Goal: Transaction & Acquisition: Download file/media

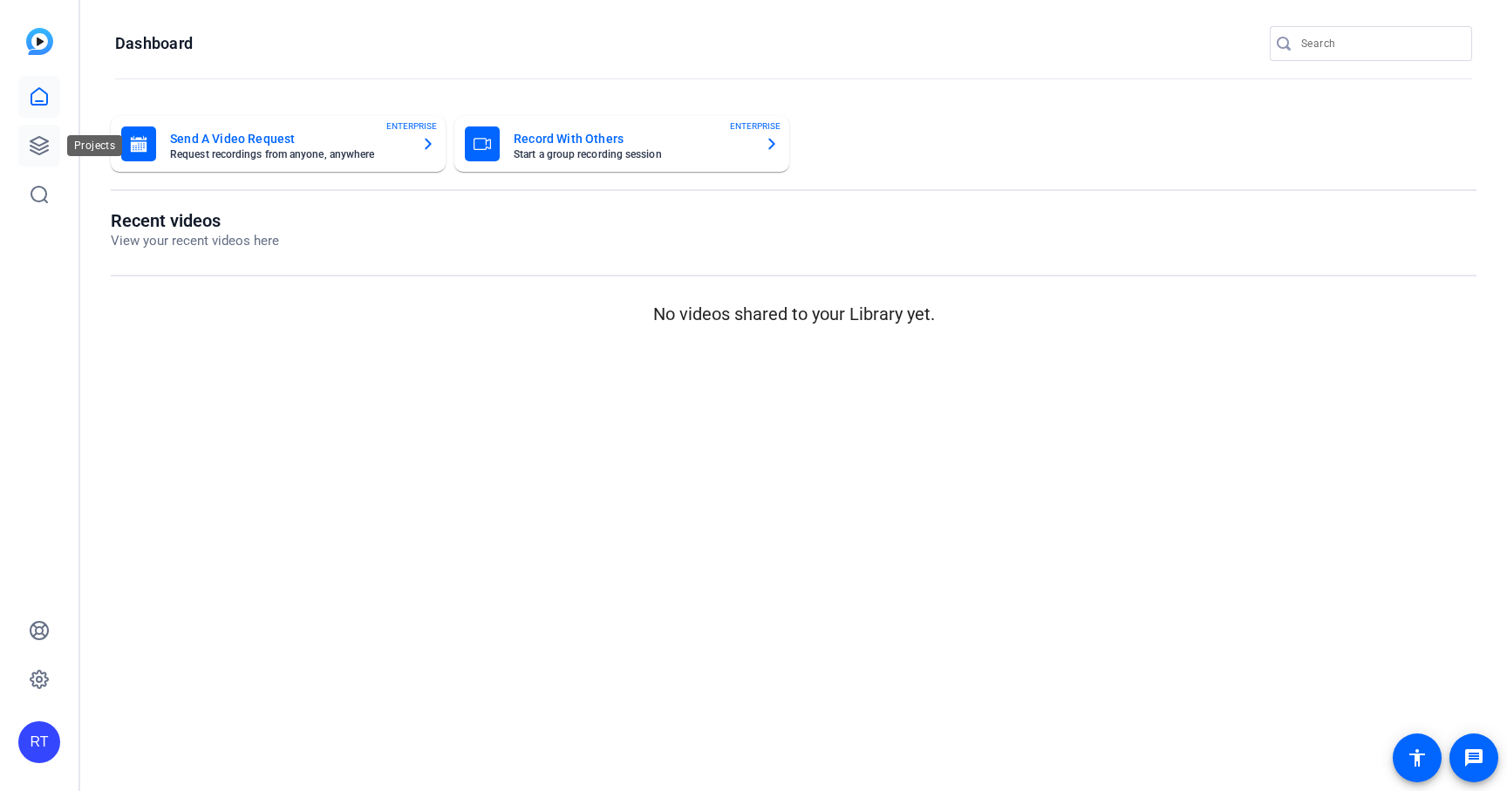
click at [32, 147] on icon at bounding box center [39, 145] width 17 height 17
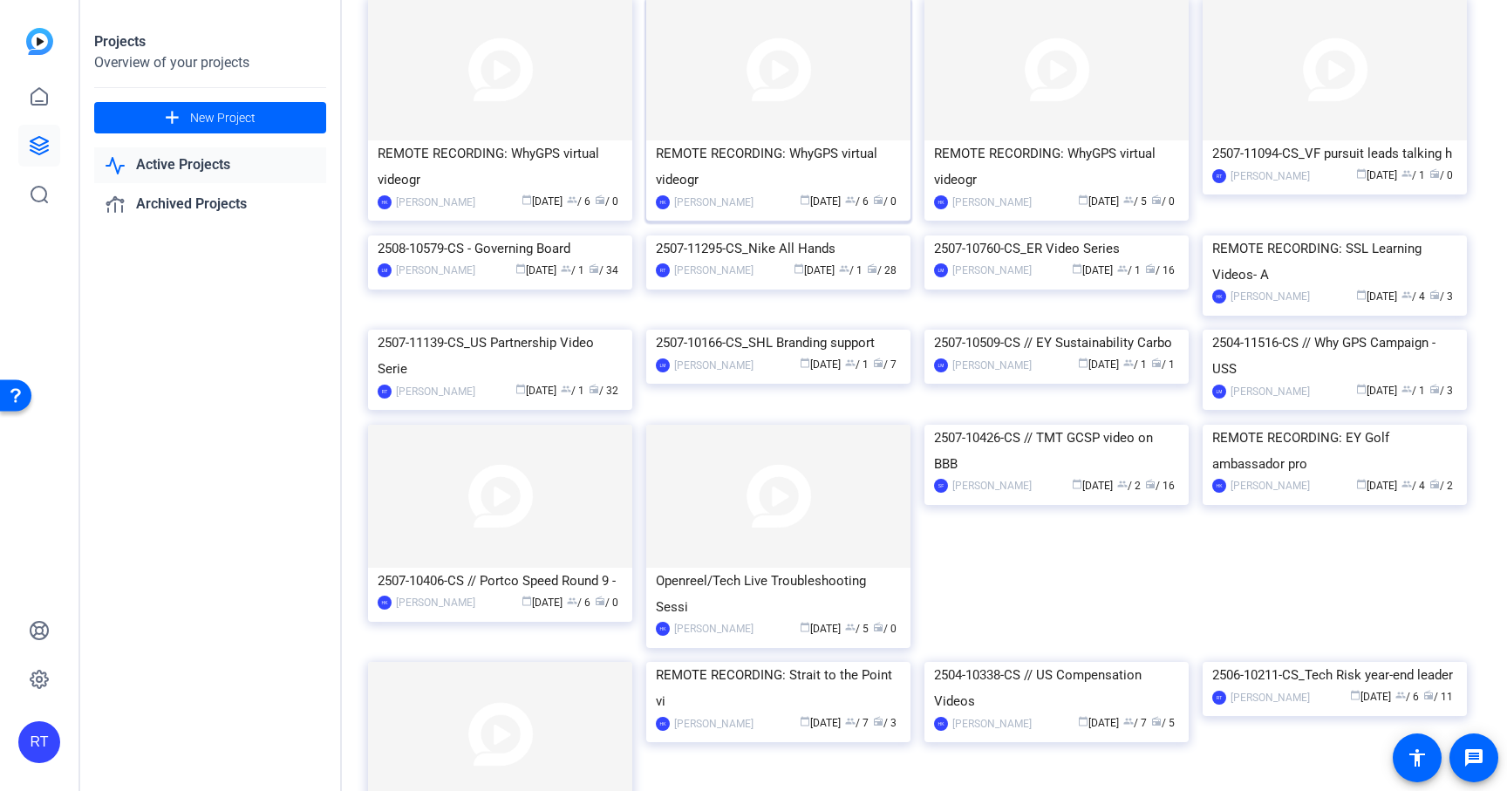
scroll to position [132, 0]
click at [784, 261] on div "2507-11295-CS_Nike All Hands" at bounding box center [778, 248] width 245 height 26
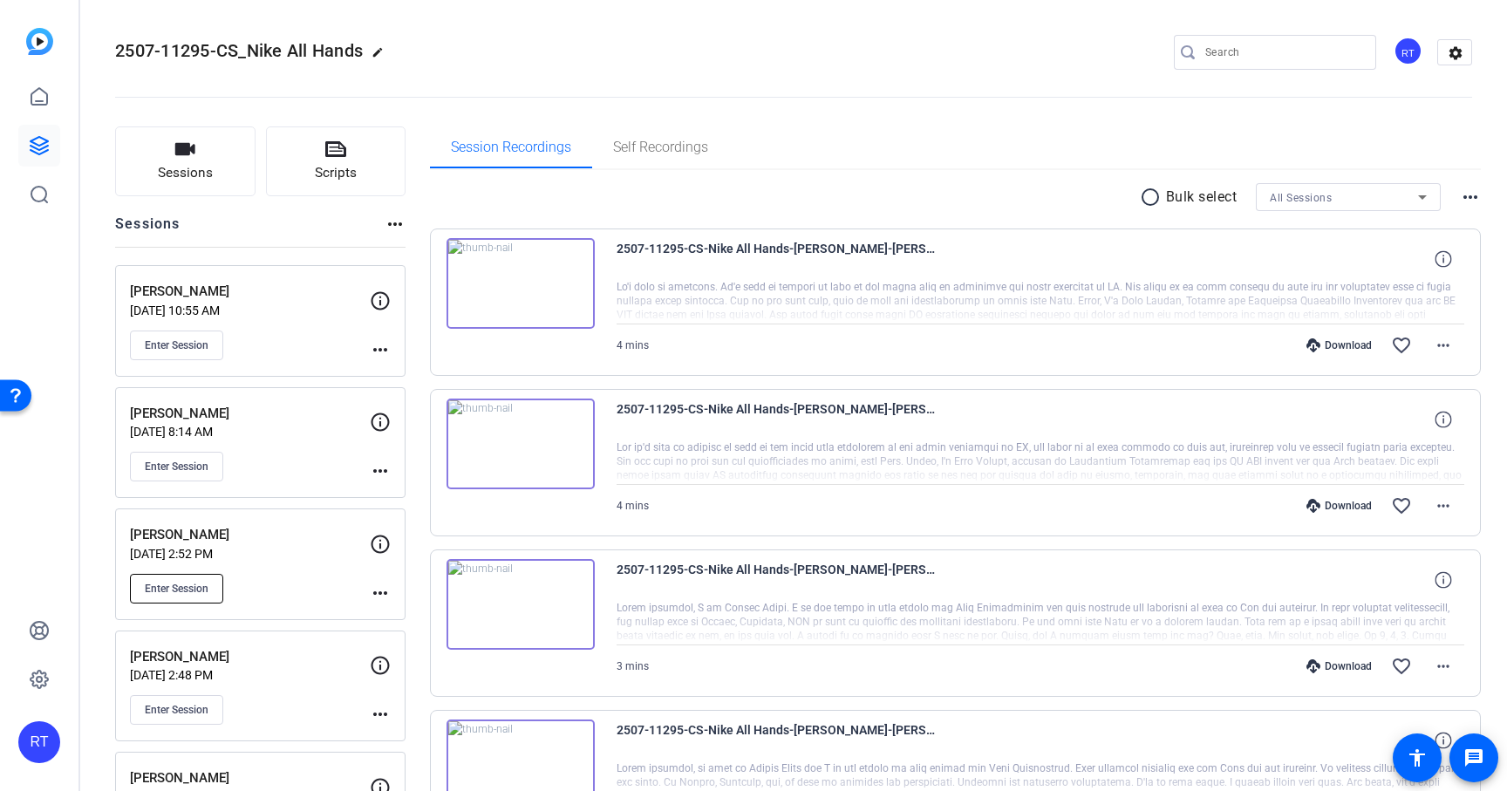
click at [192, 588] on span "Enter Session" at bounding box center [177, 589] width 64 height 14
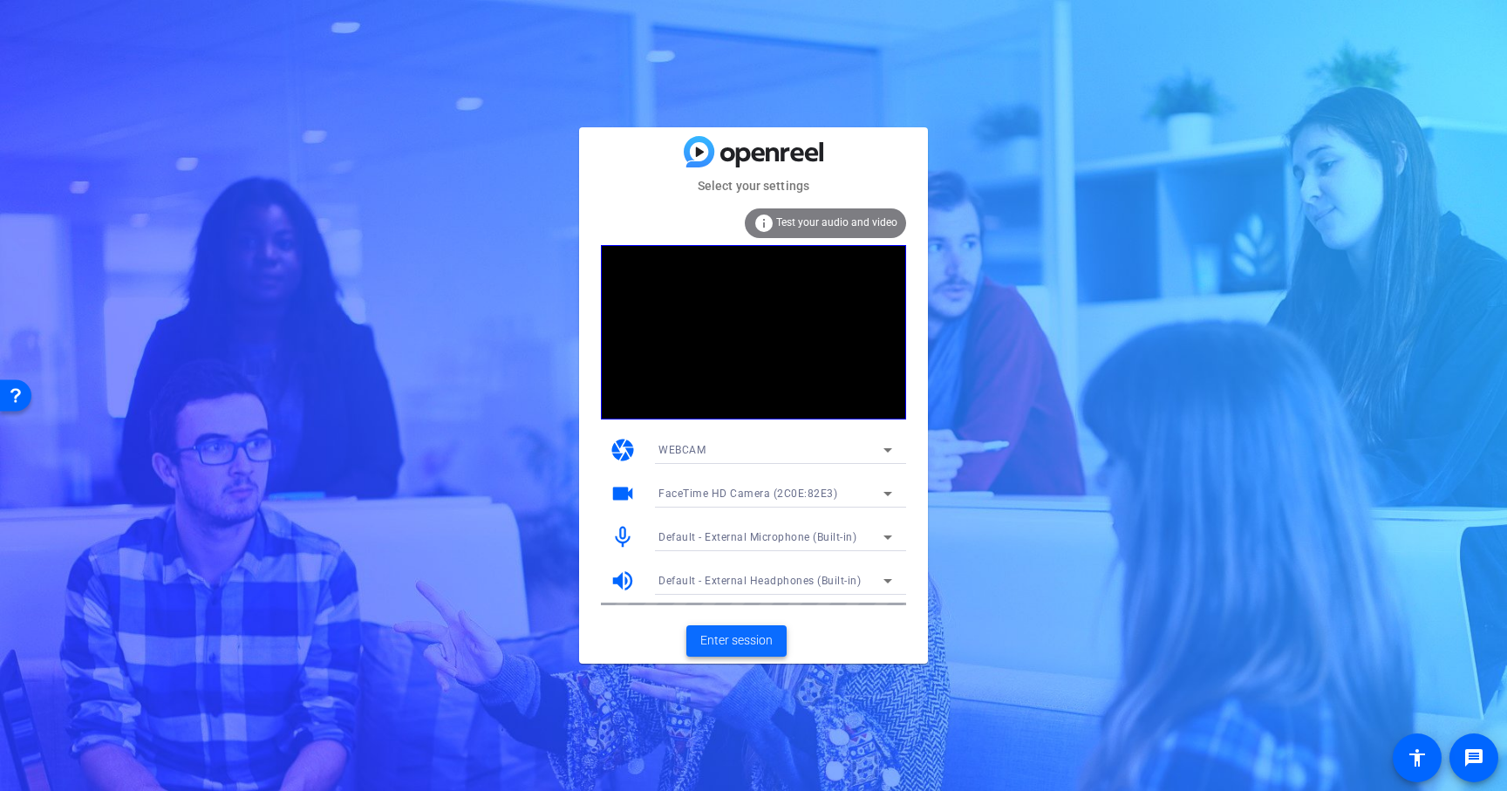
click at [736, 639] on span "Enter session" at bounding box center [736, 641] width 72 height 18
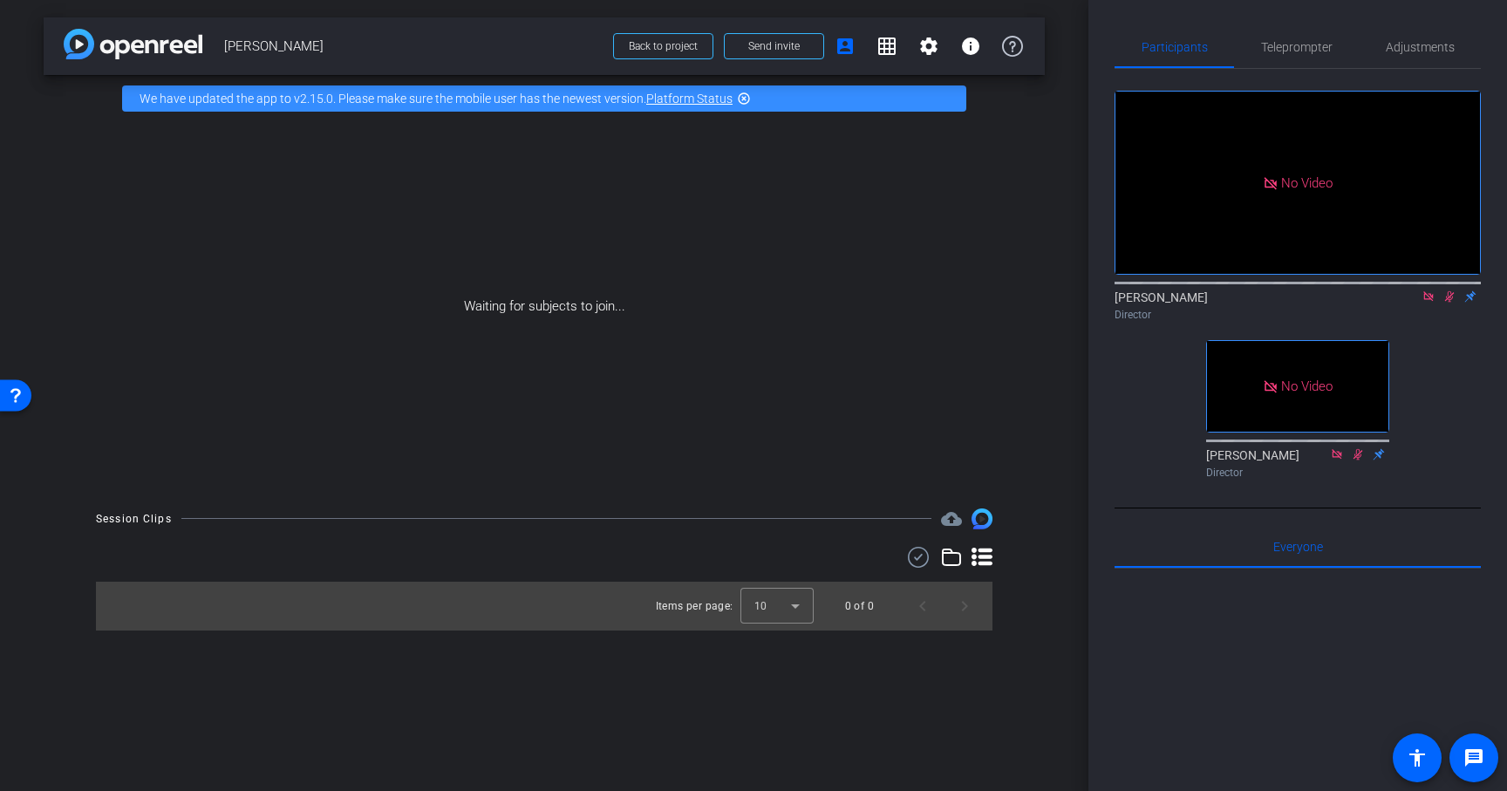
click at [1452, 303] on icon at bounding box center [1450, 296] width 10 height 11
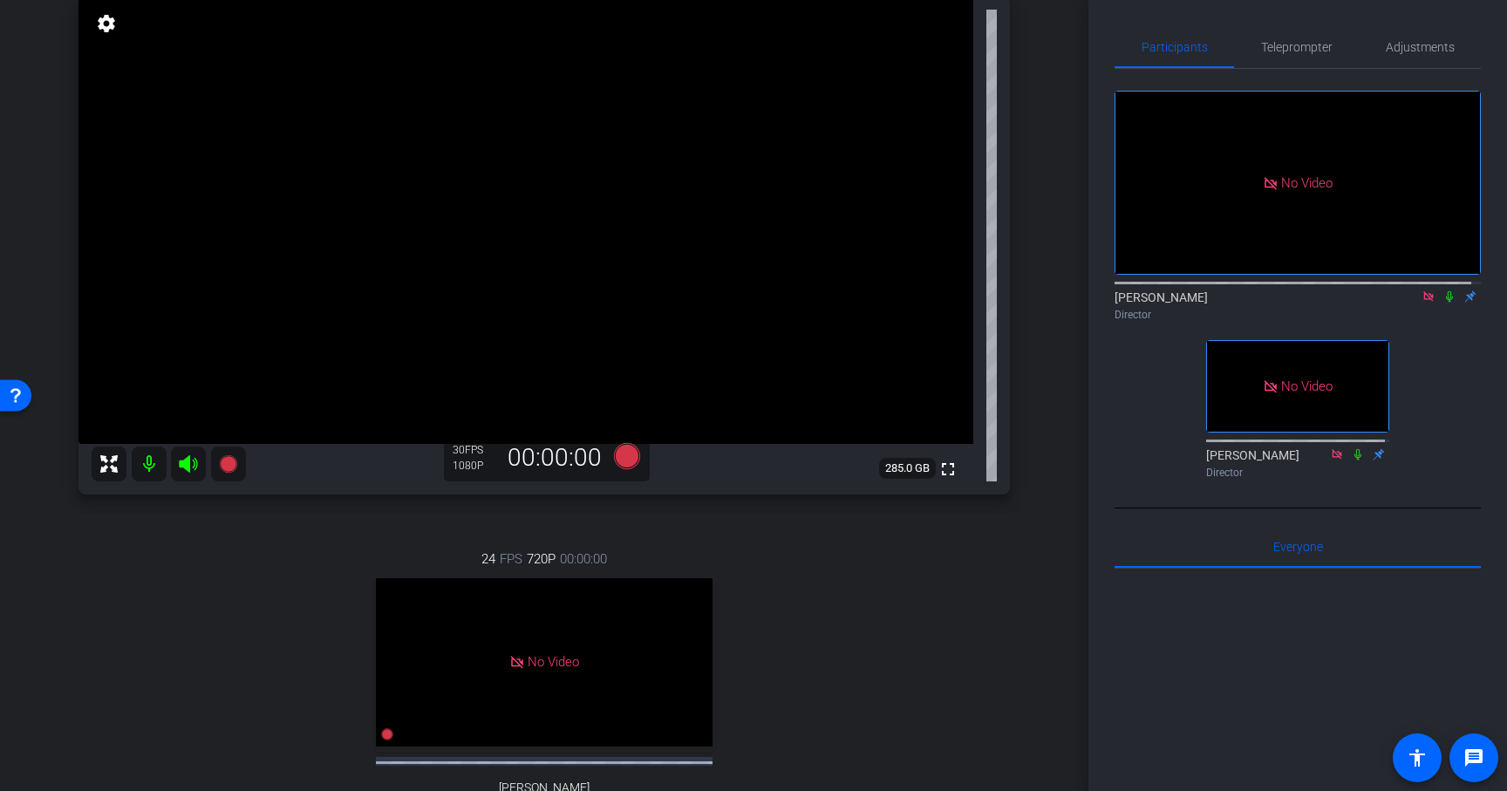
scroll to position [186, 0]
click at [235, 461] on icon at bounding box center [227, 462] width 17 height 17
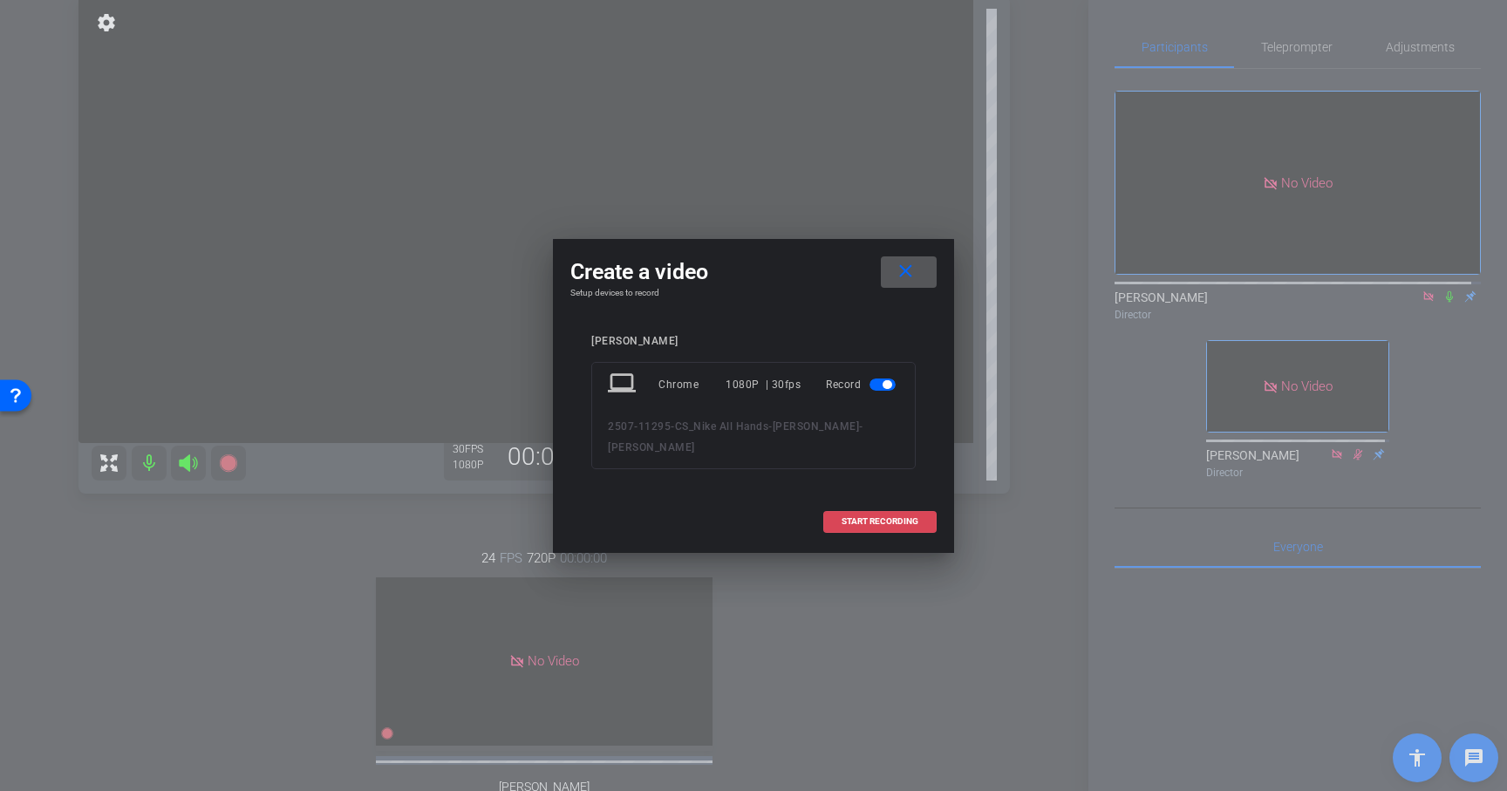
click at [899, 517] on span "START RECORDING" at bounding box center [880, 521] width 77 height 9
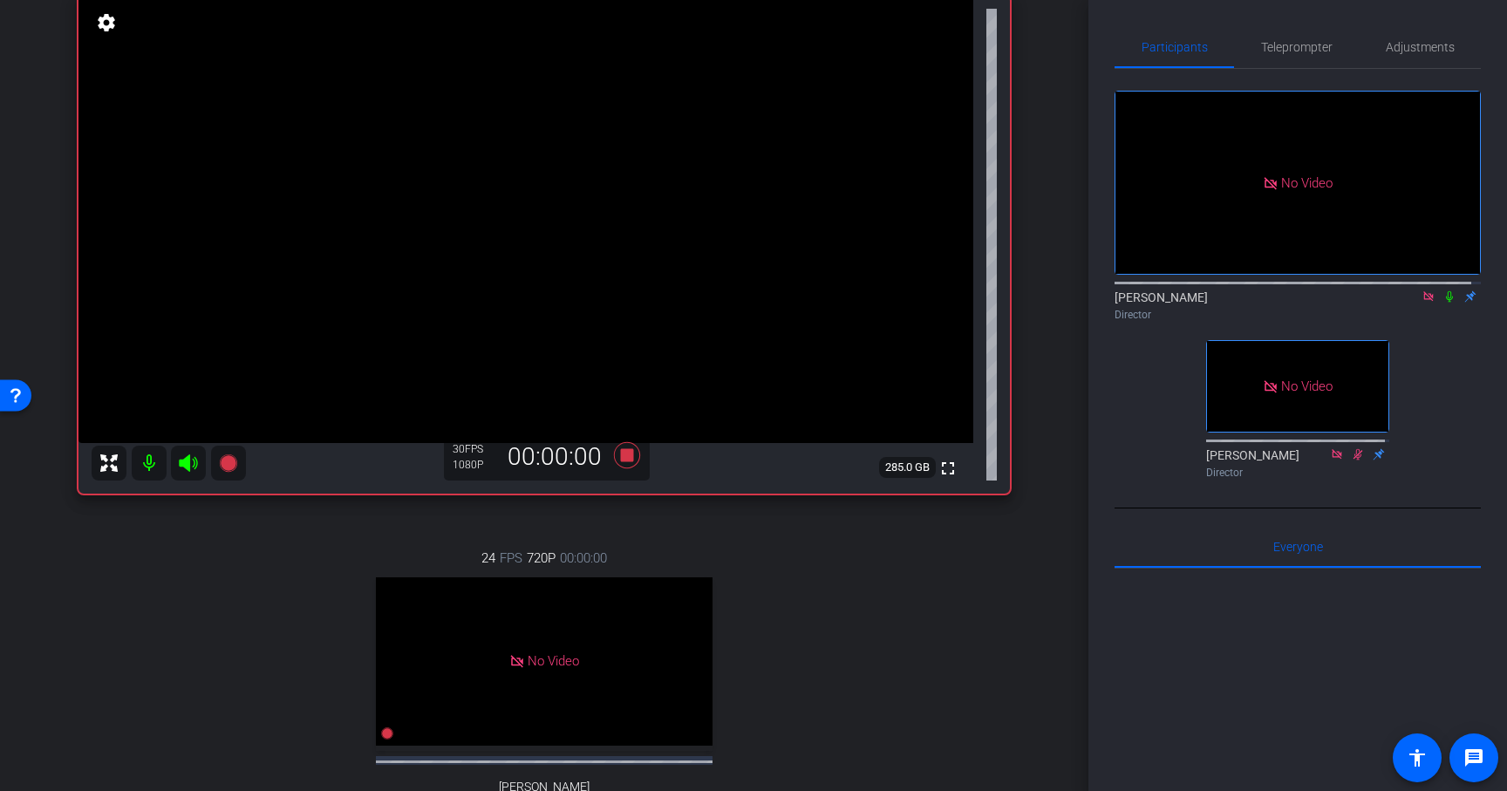
click at [1446, 303] on icon at bounding box center [1449, 296] width 7 height 11
click at [1445, 303] on icon at bounding box center [1450, 296] width 14 height 12
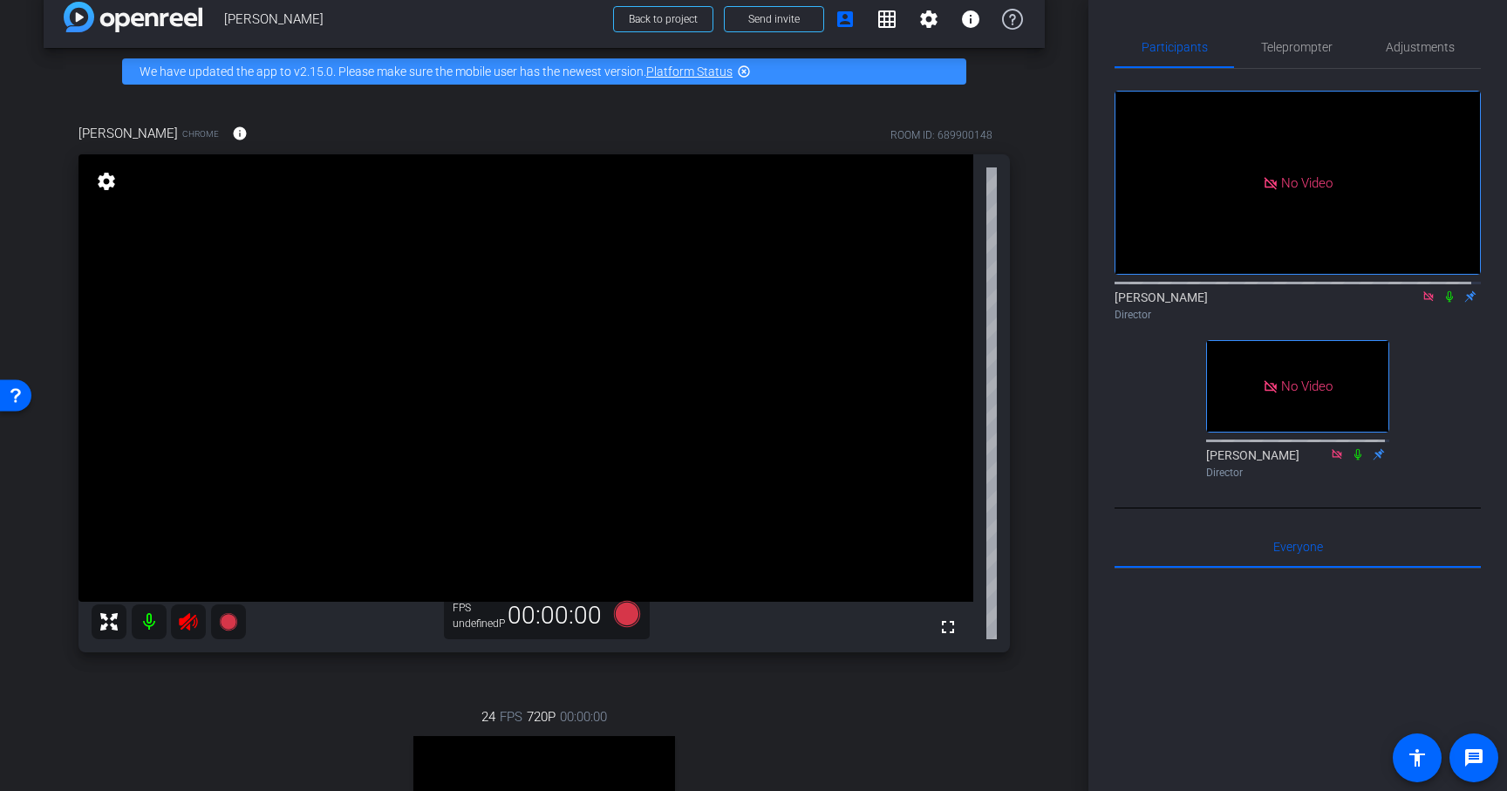
scroll to position [180, 0]
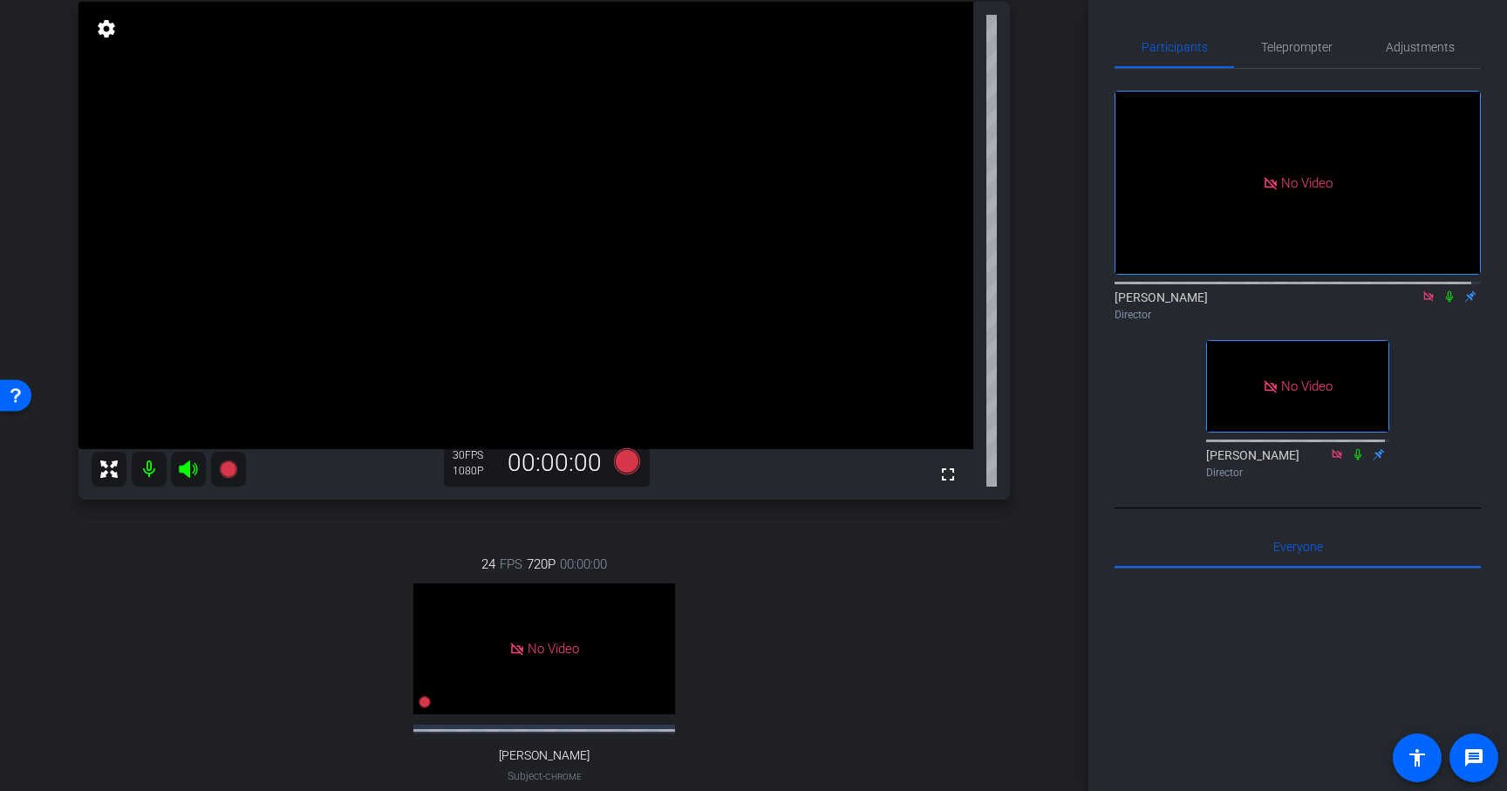
click at [405, 550] on div "24 FPS 720P 00:00:00 No Video [PERSON_NAME] Subject - Chrome settings" at bounding box center [545, 687] width 932 height 323
click at [222, 468] on icon at bounding box center [227, 469] width 17 height 17
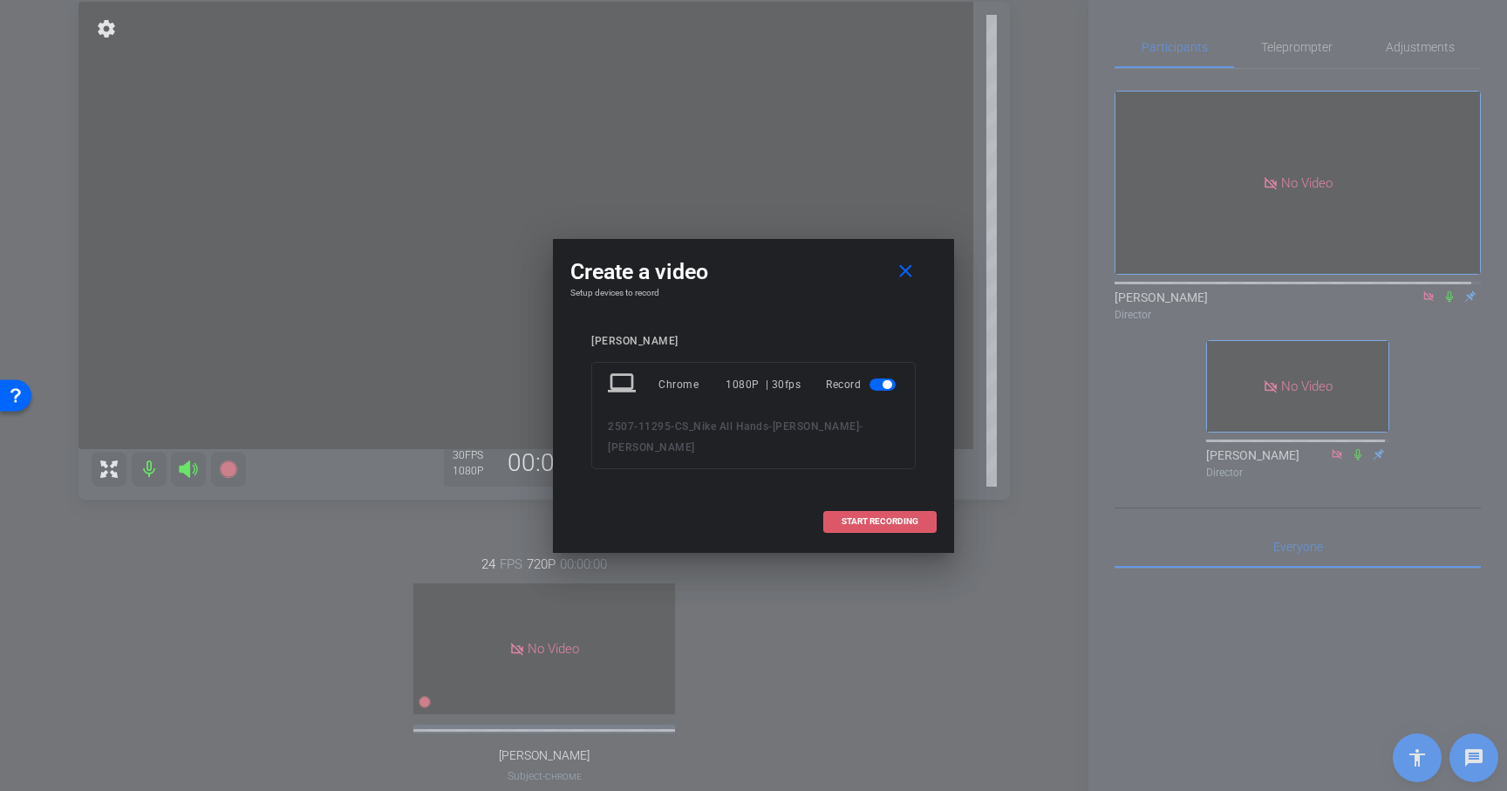
click at [888, 523] on span "START RECORDING" at bounding box center [880, 521] width 77 height 9
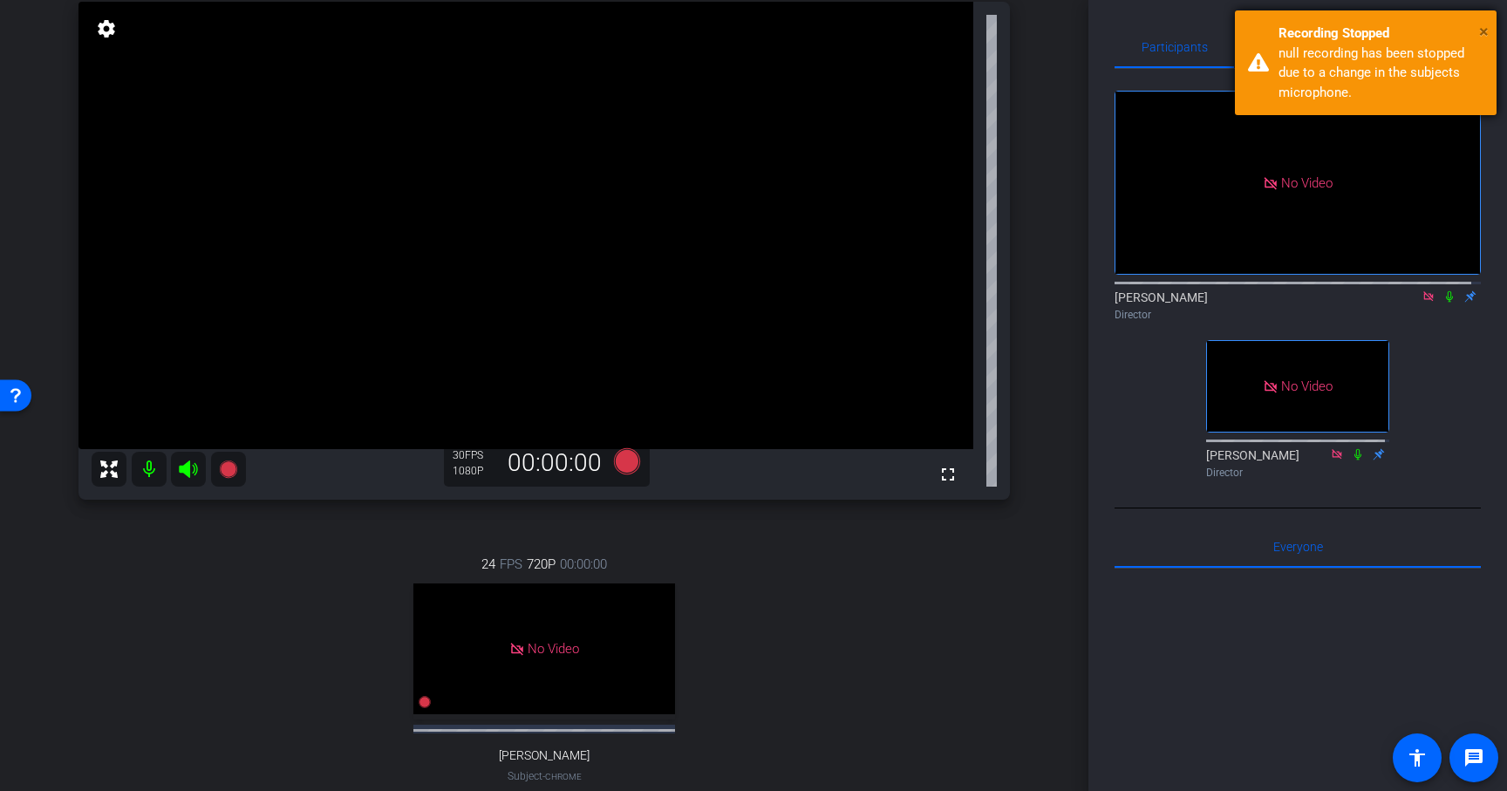
click at [1482, 31] on span "×" at bounding box center [1484, 31] width 10 height 21
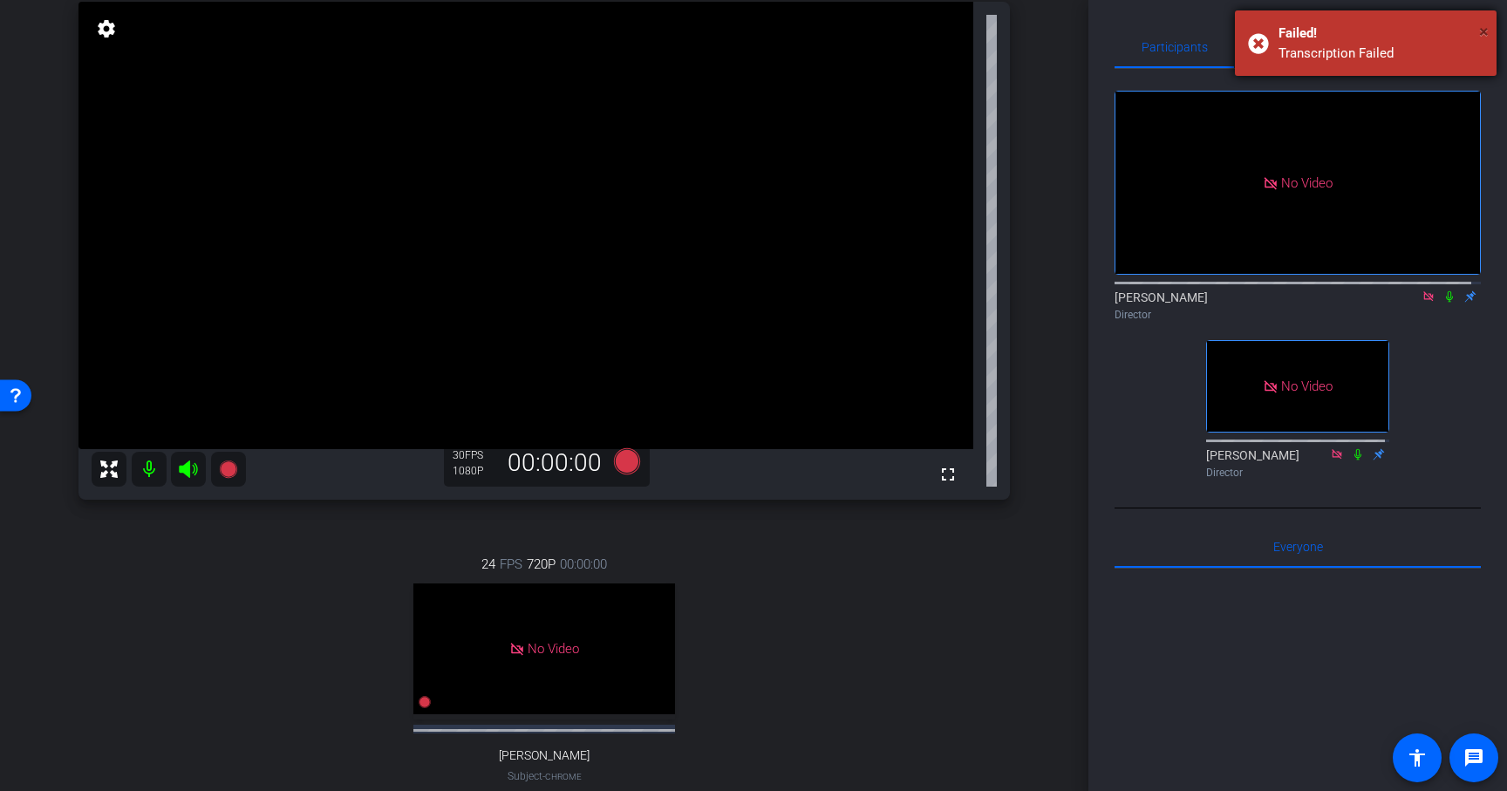
click at [1482, 30] on span "×" at bounding box center [1484, 31] width 10 height 21
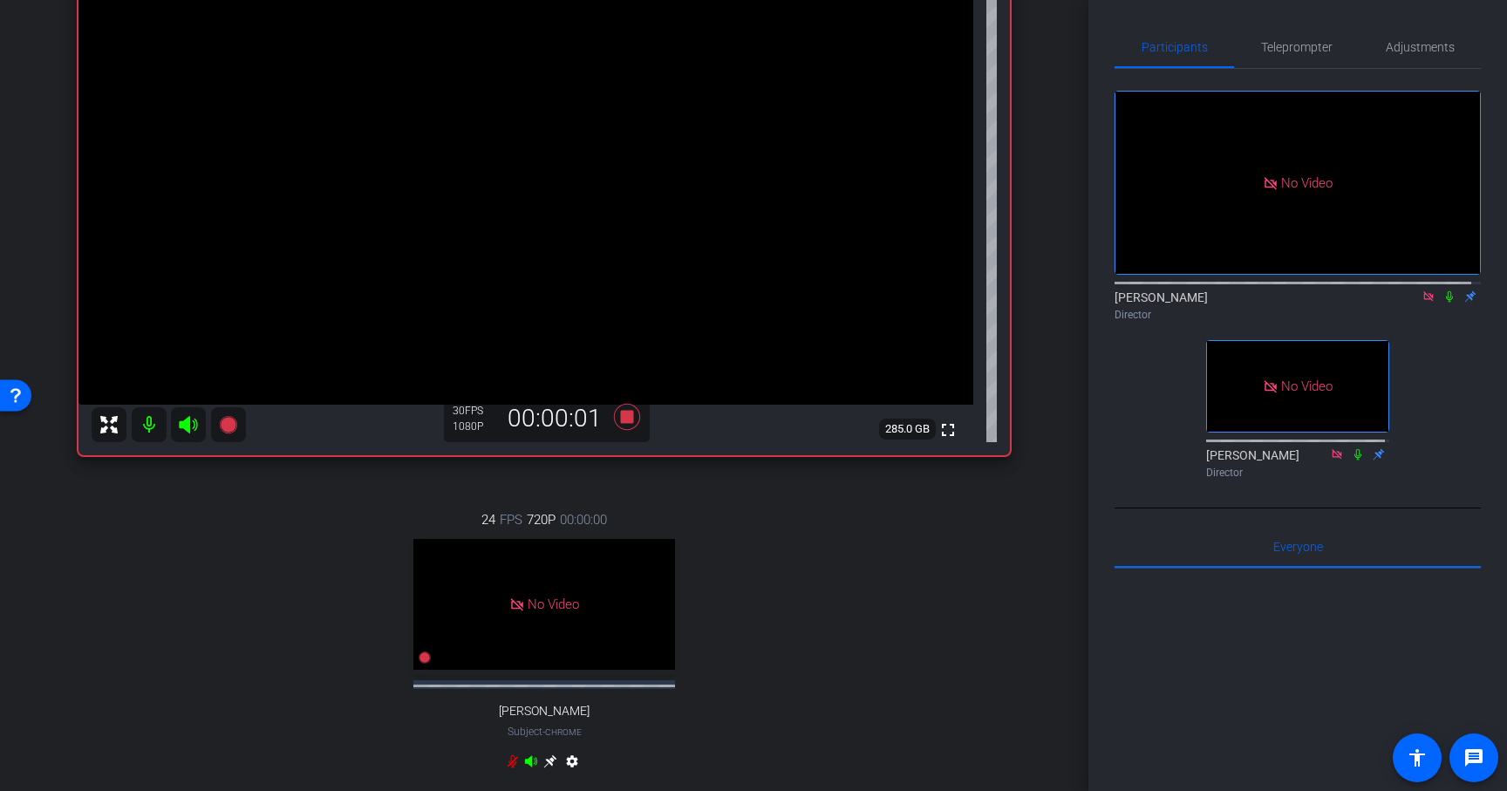
scroll to position [206, 0]
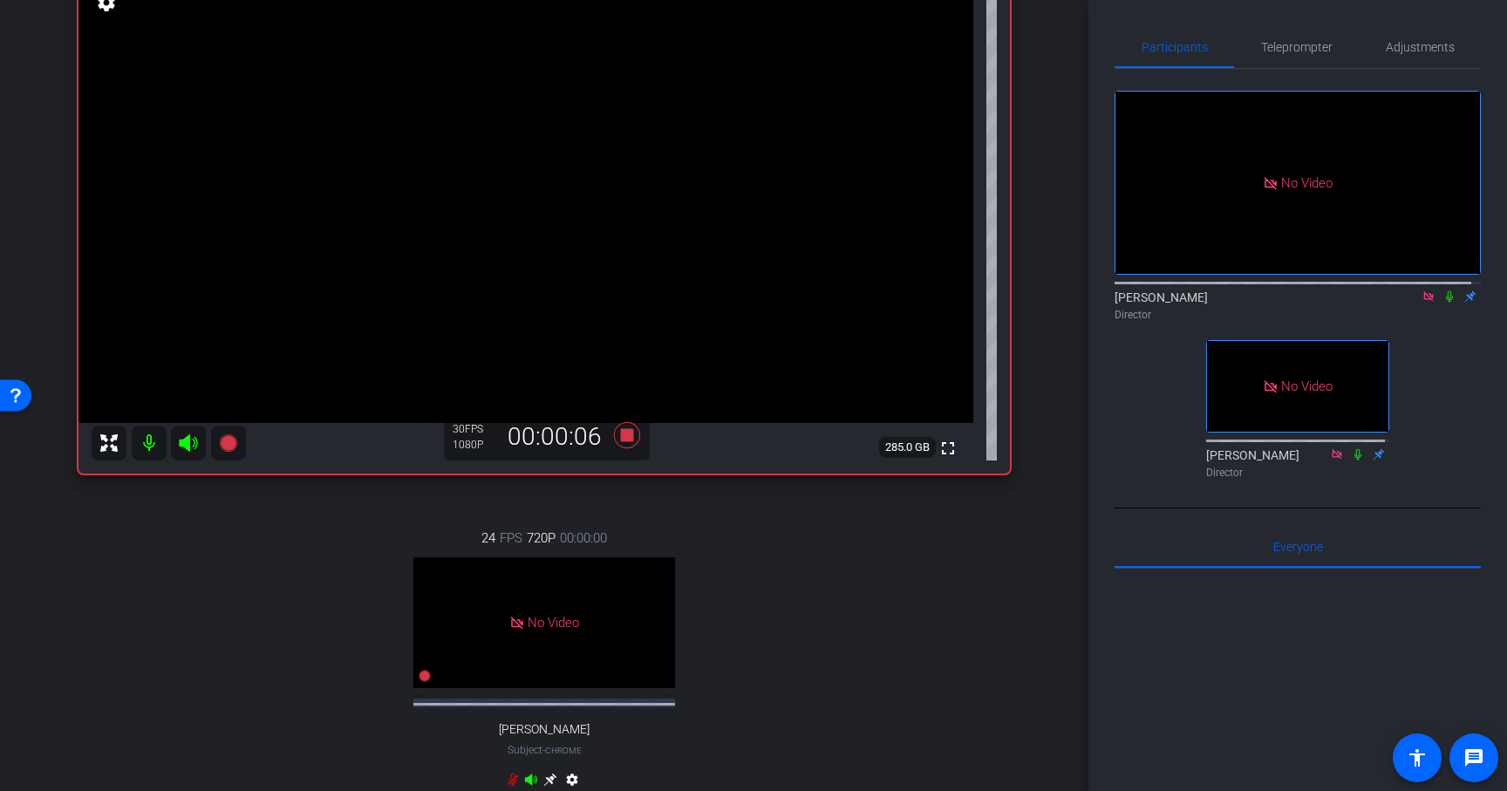
click at [1446, 303] on icon at bounding box center [1449, 296] width 7 height 11
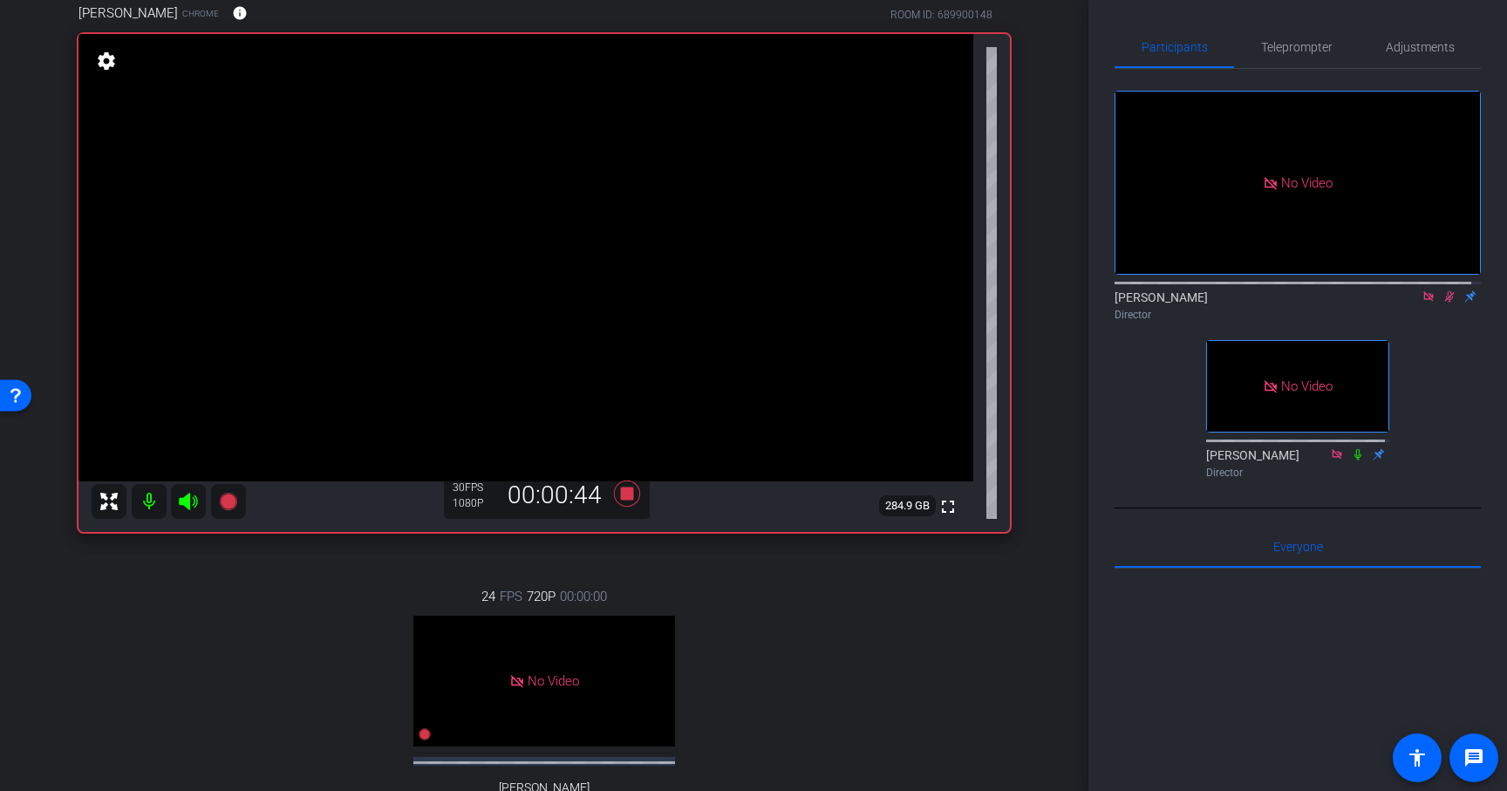
scroll to position [146, 0]
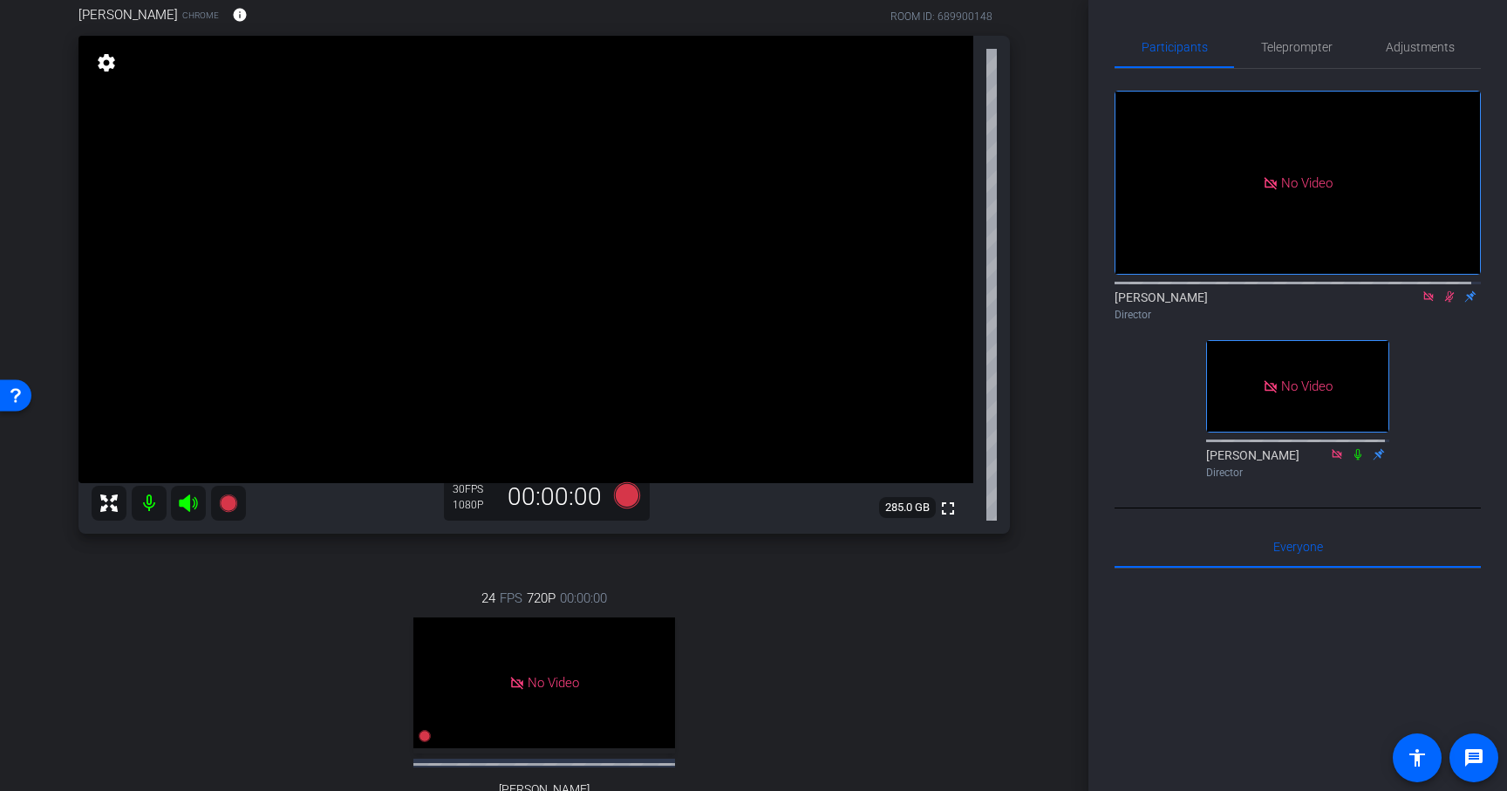
click at [1443, 303] on icon at bounding box center [1450, 296] width 14 height 12
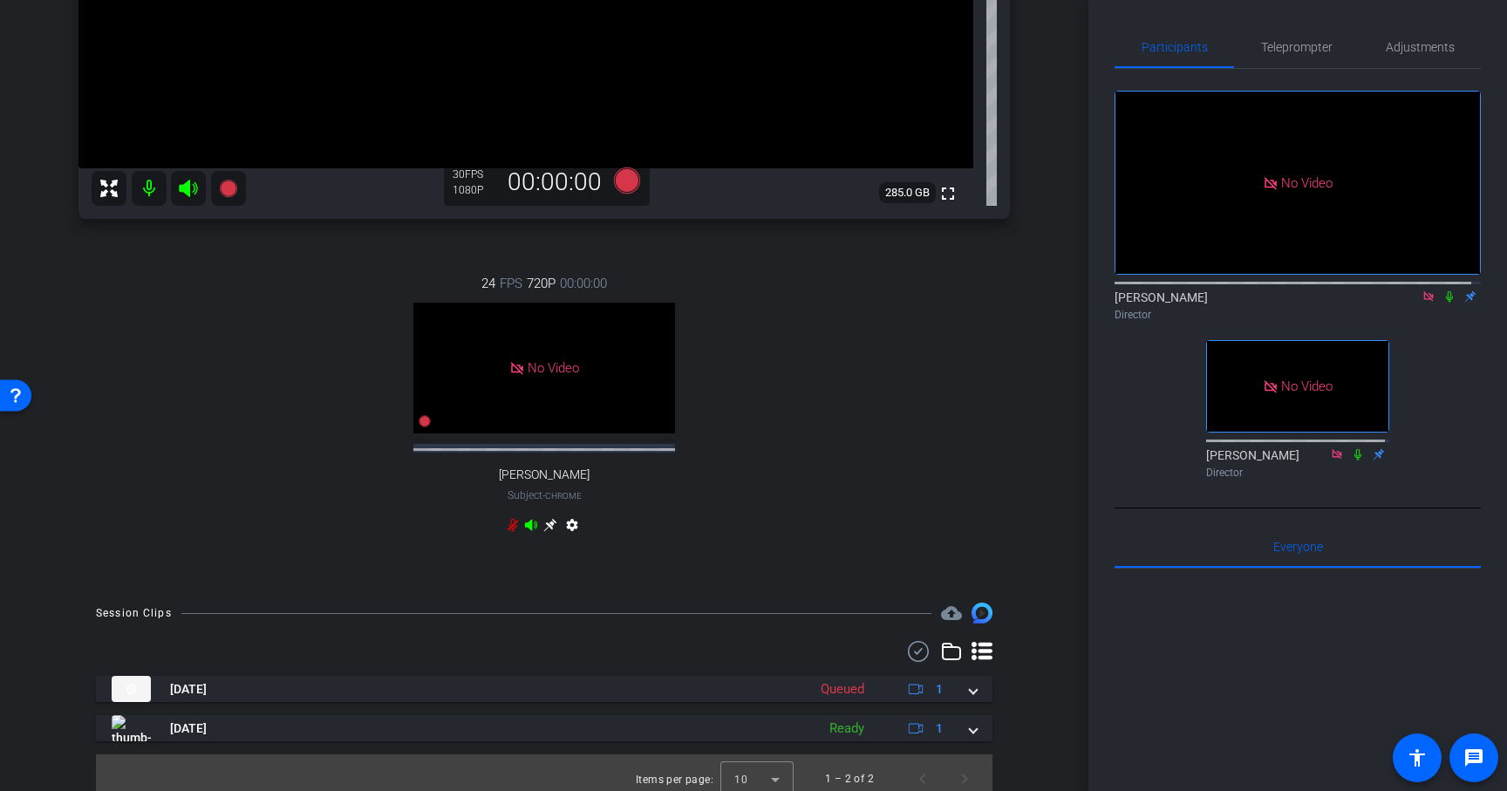
scroll to position [473, 0]
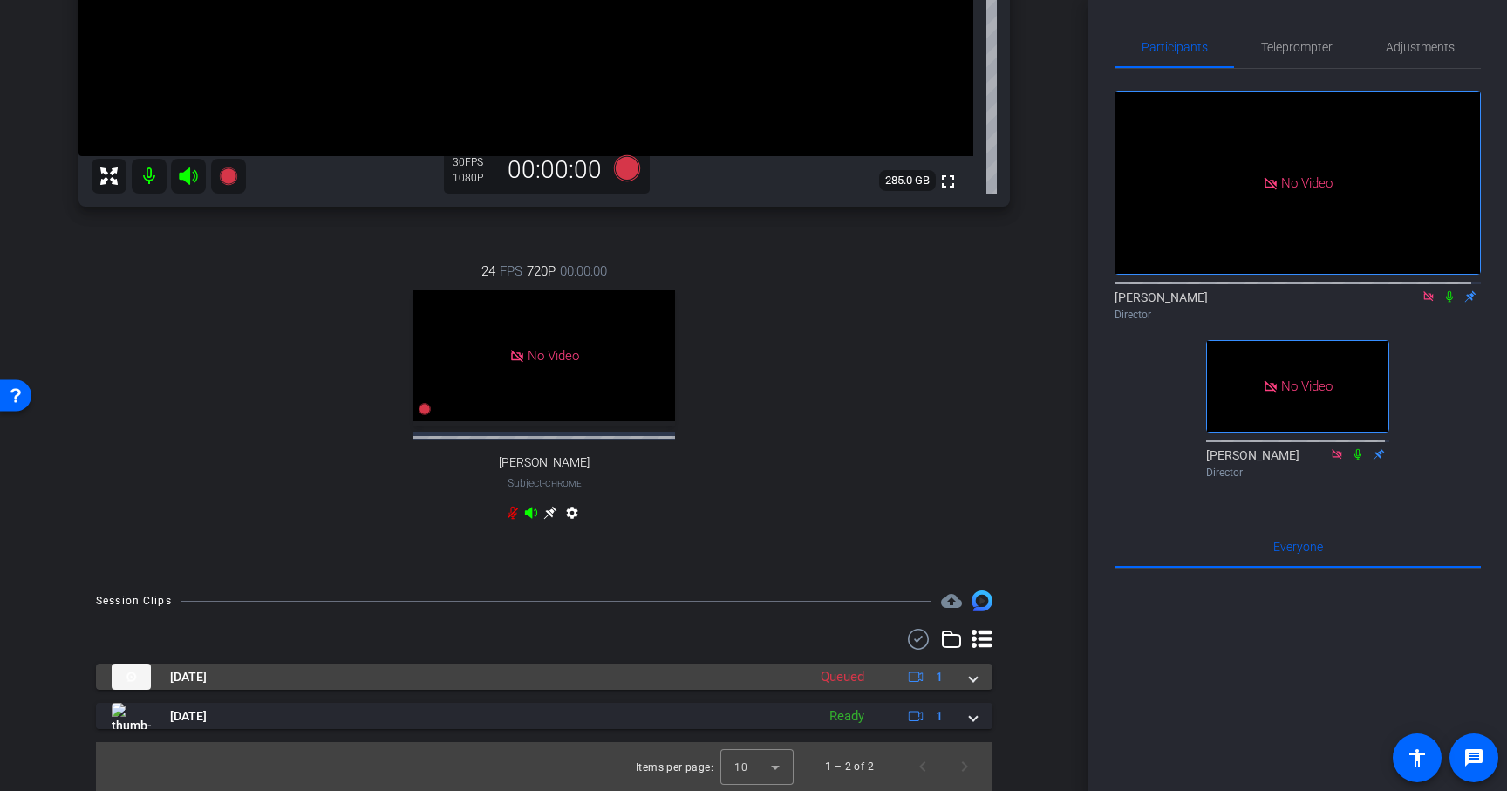
click at [970, 680] on span at bounding box center [973, 677] width 7 height 18
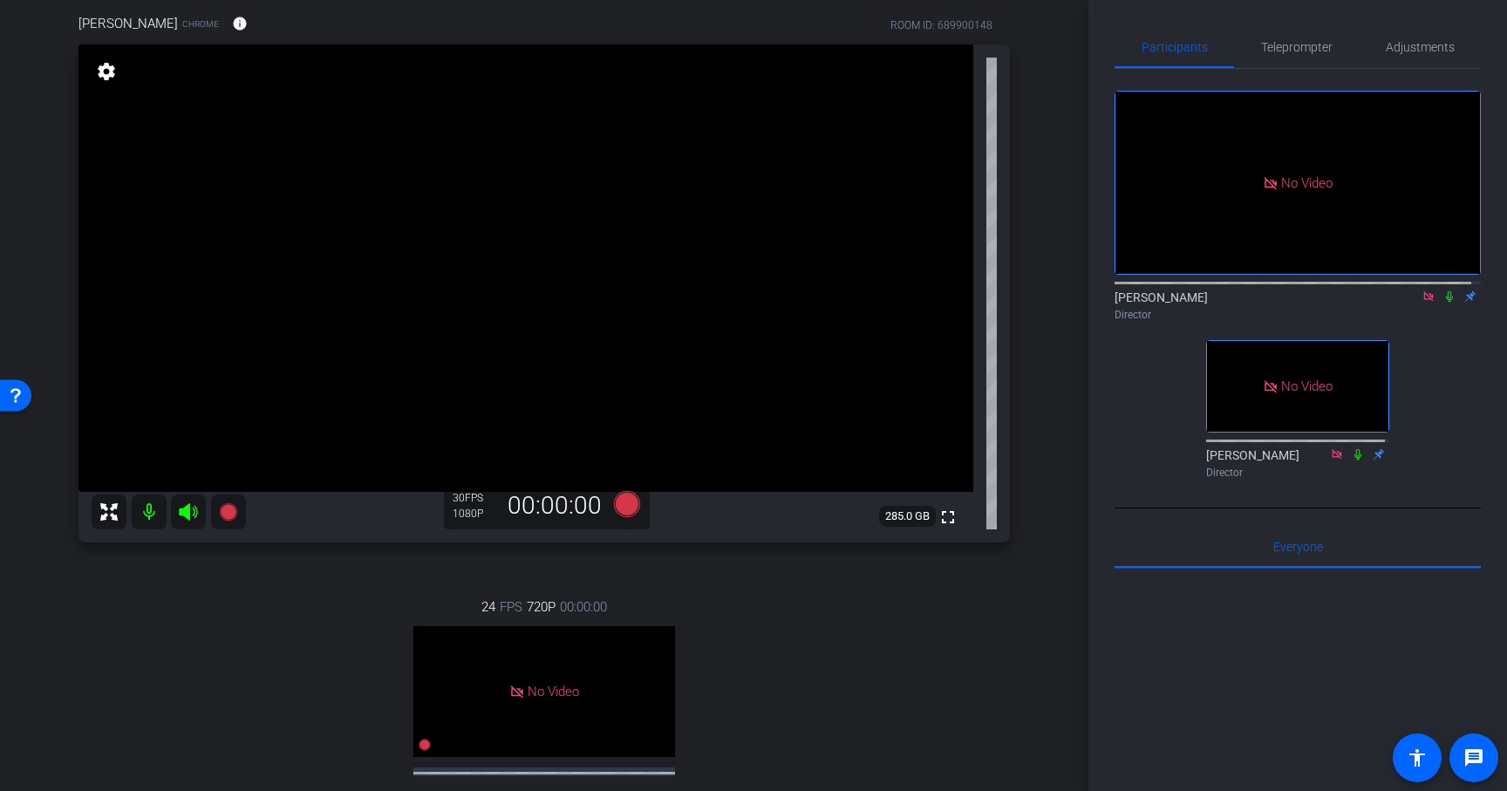
scroll to position [128, 0]
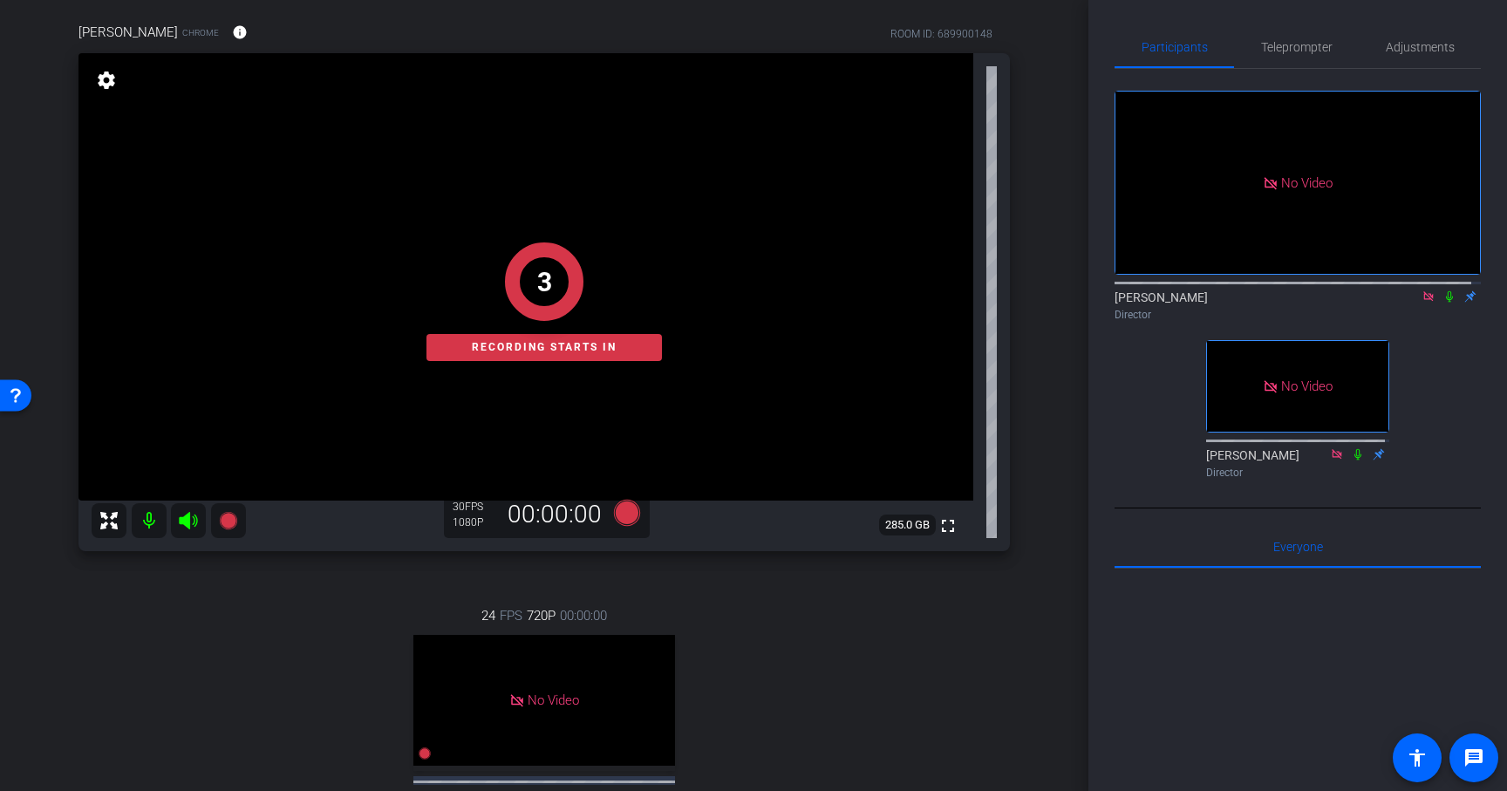
click at [1443, 303] on icon at bounding box center [1450, 296] width 14 height 12
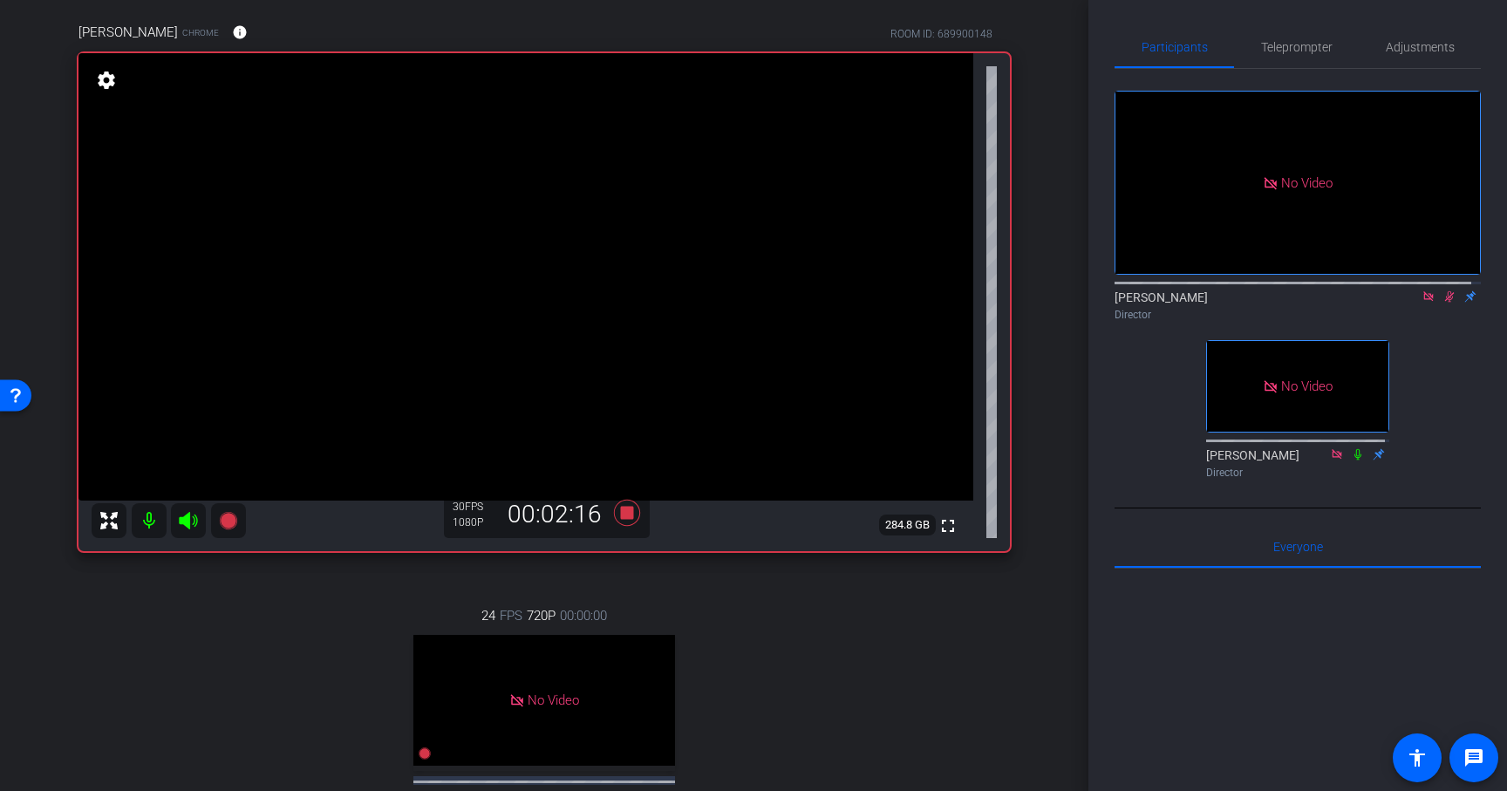
click at [1443, 303] on icon at bounding box center [1450, 296] width 14 height 12
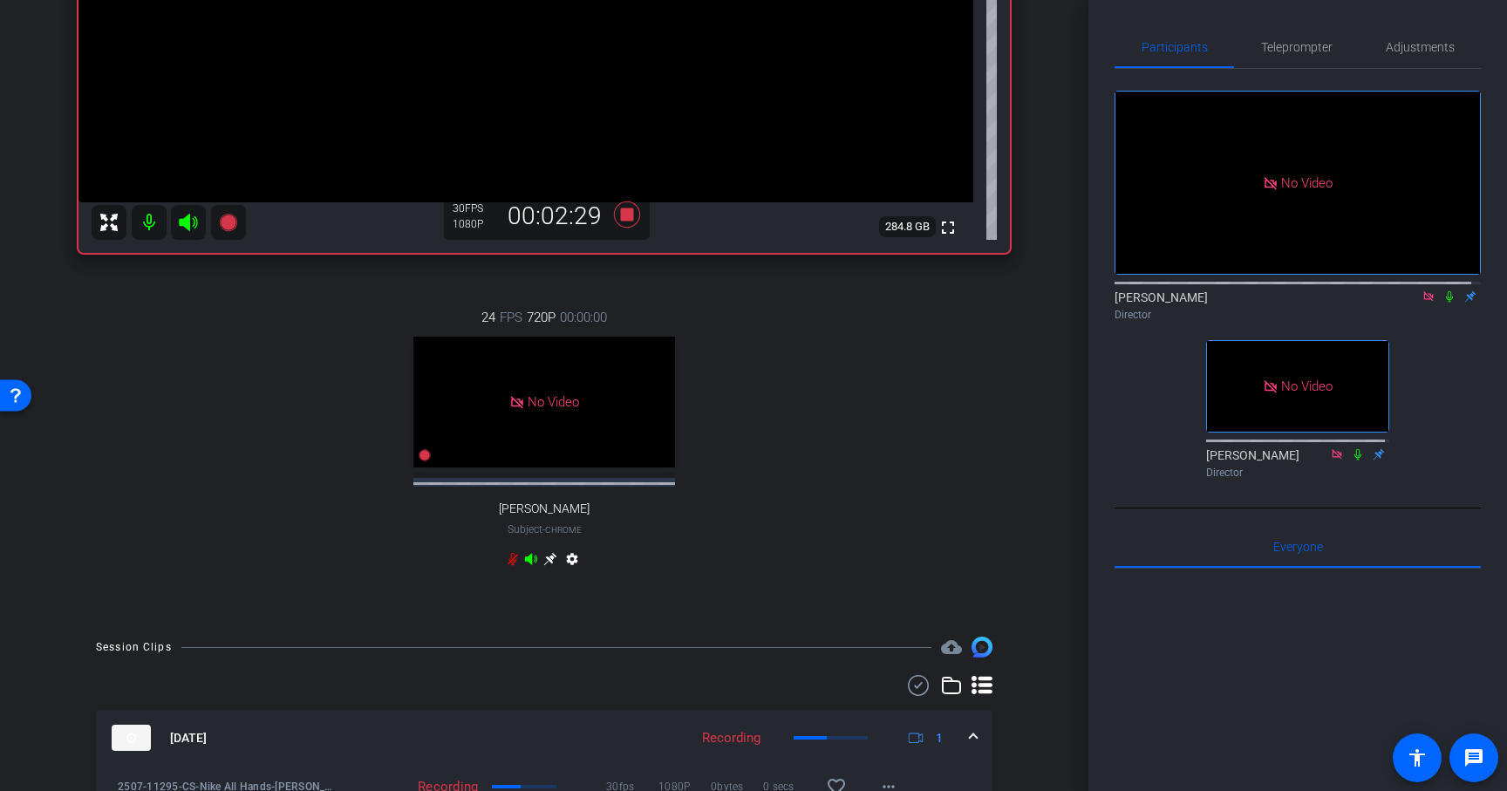
scroll to position [423, 0]
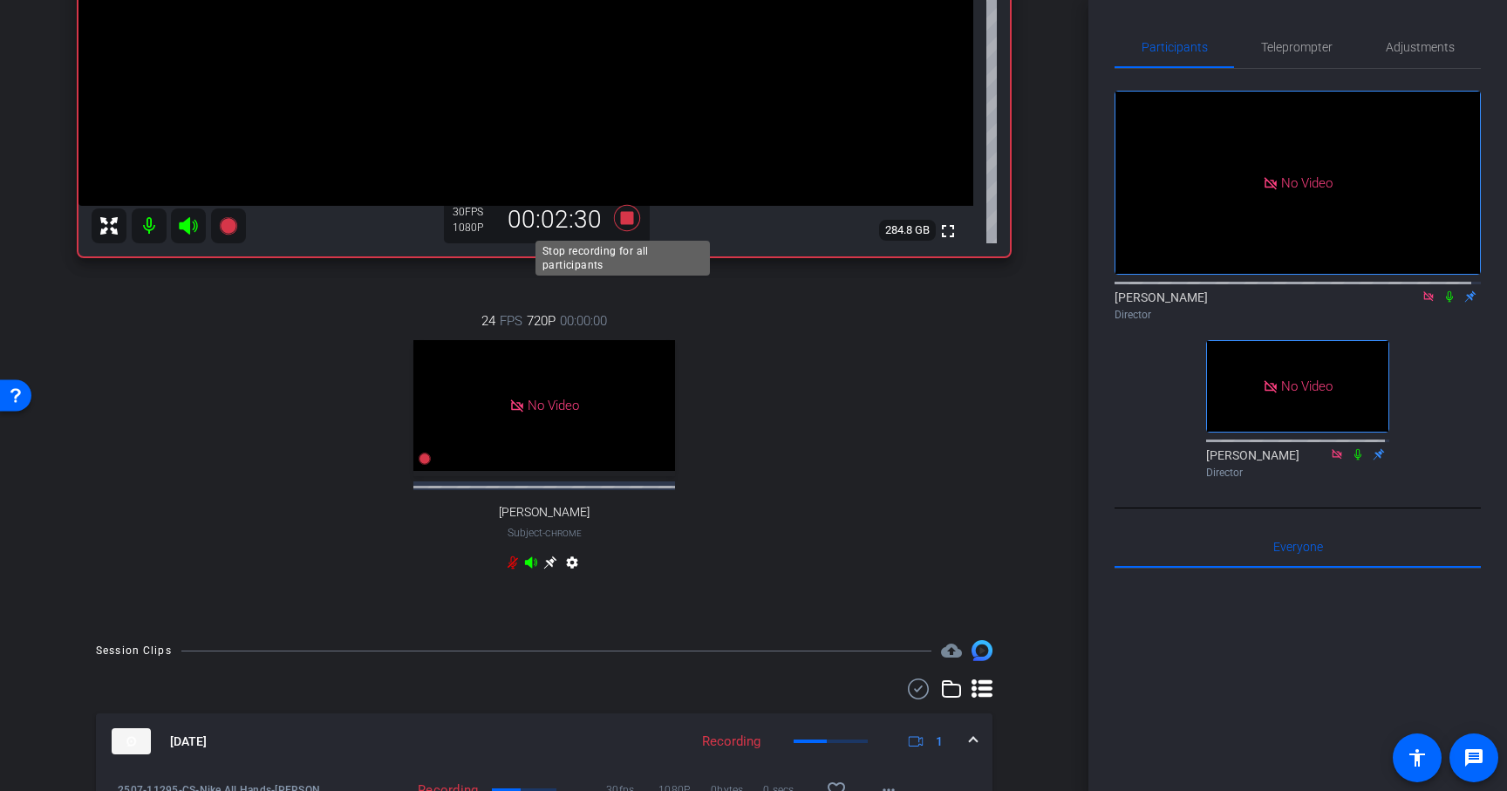
click at [619, 219] on icon at bounding box center [627, 218] width 26 height 26
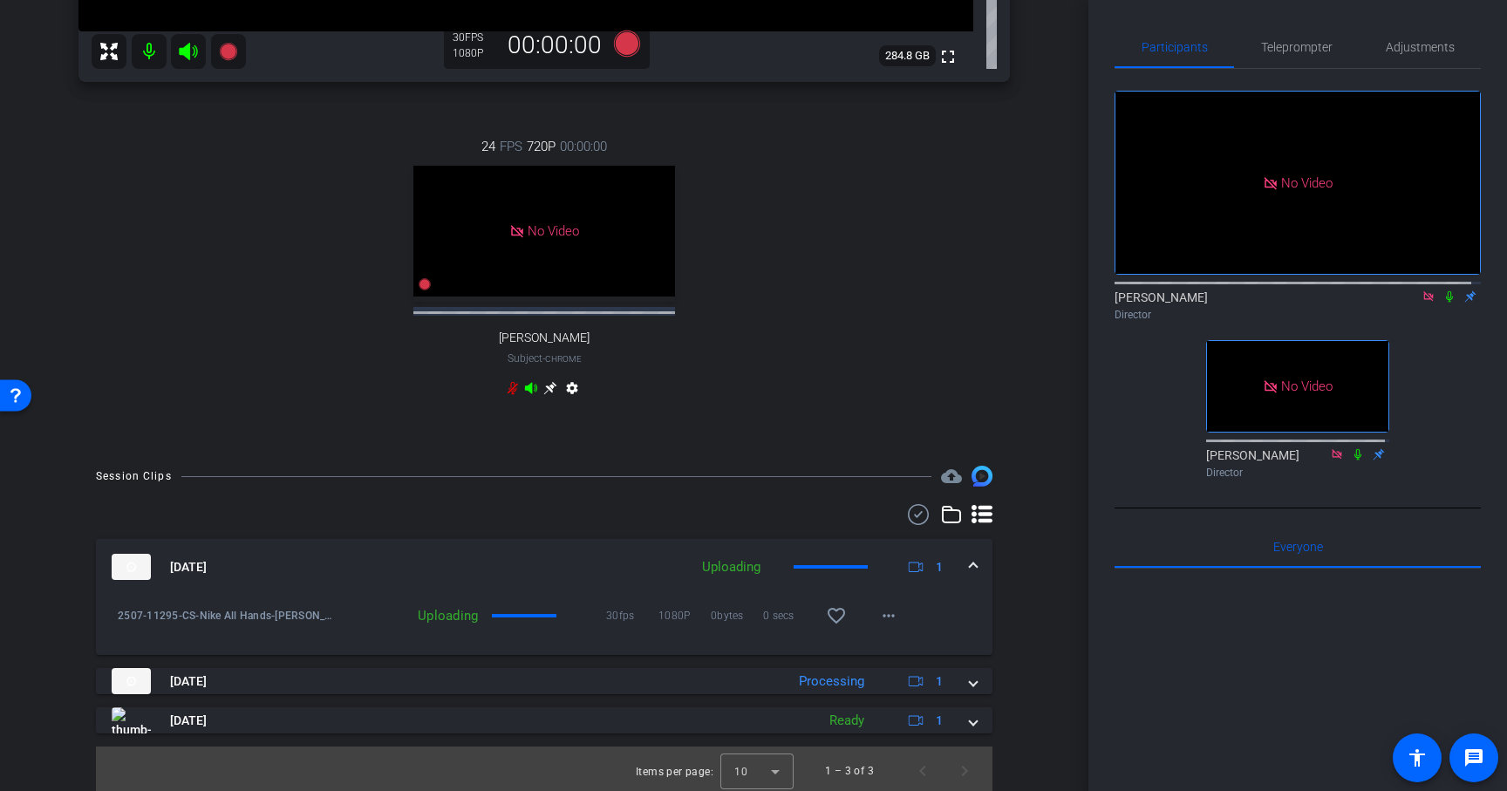
scroll to position [602, 0]
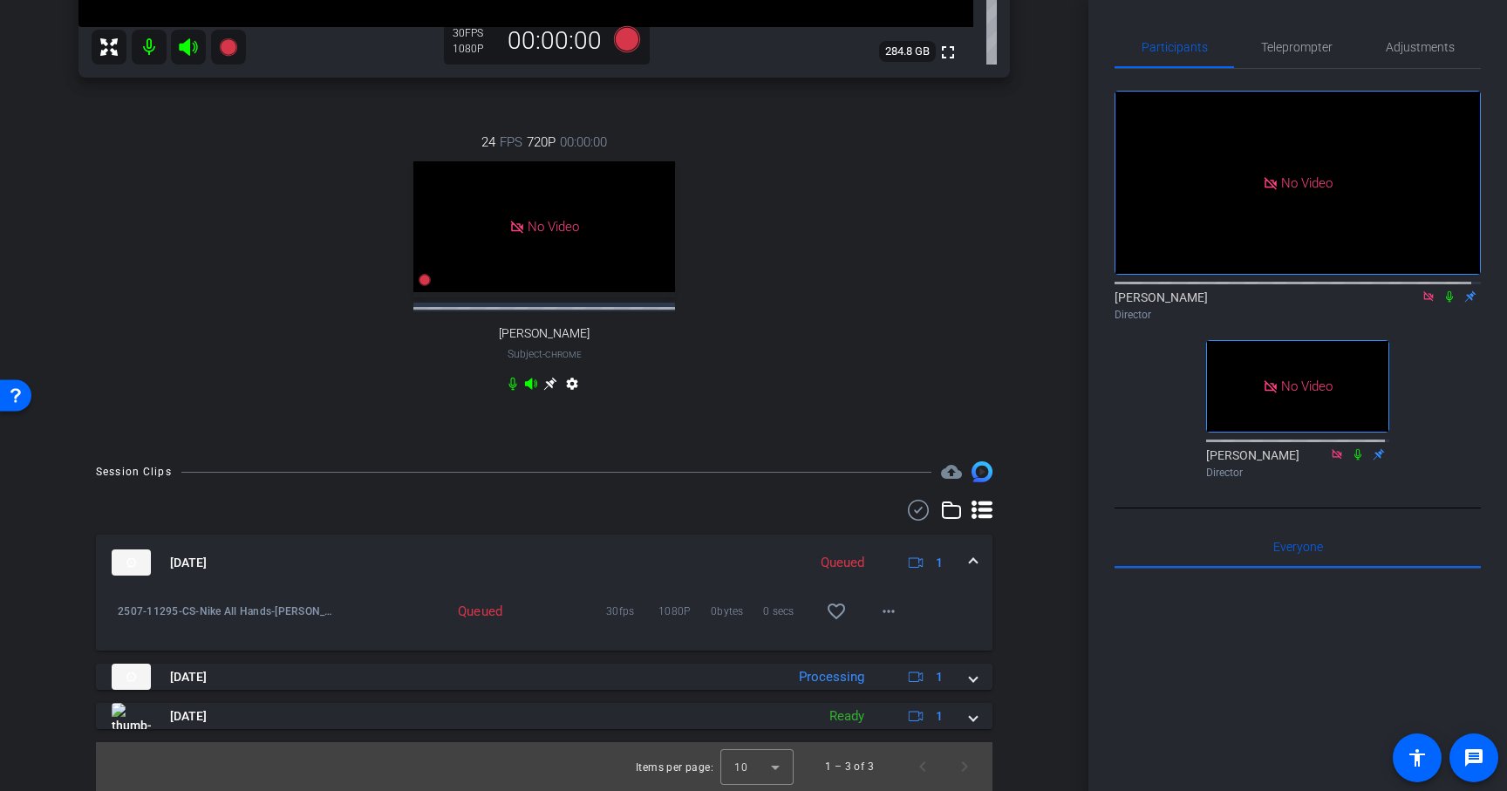
click at [970, 564] on span at bounding box center [973, 563] width 7 height 18
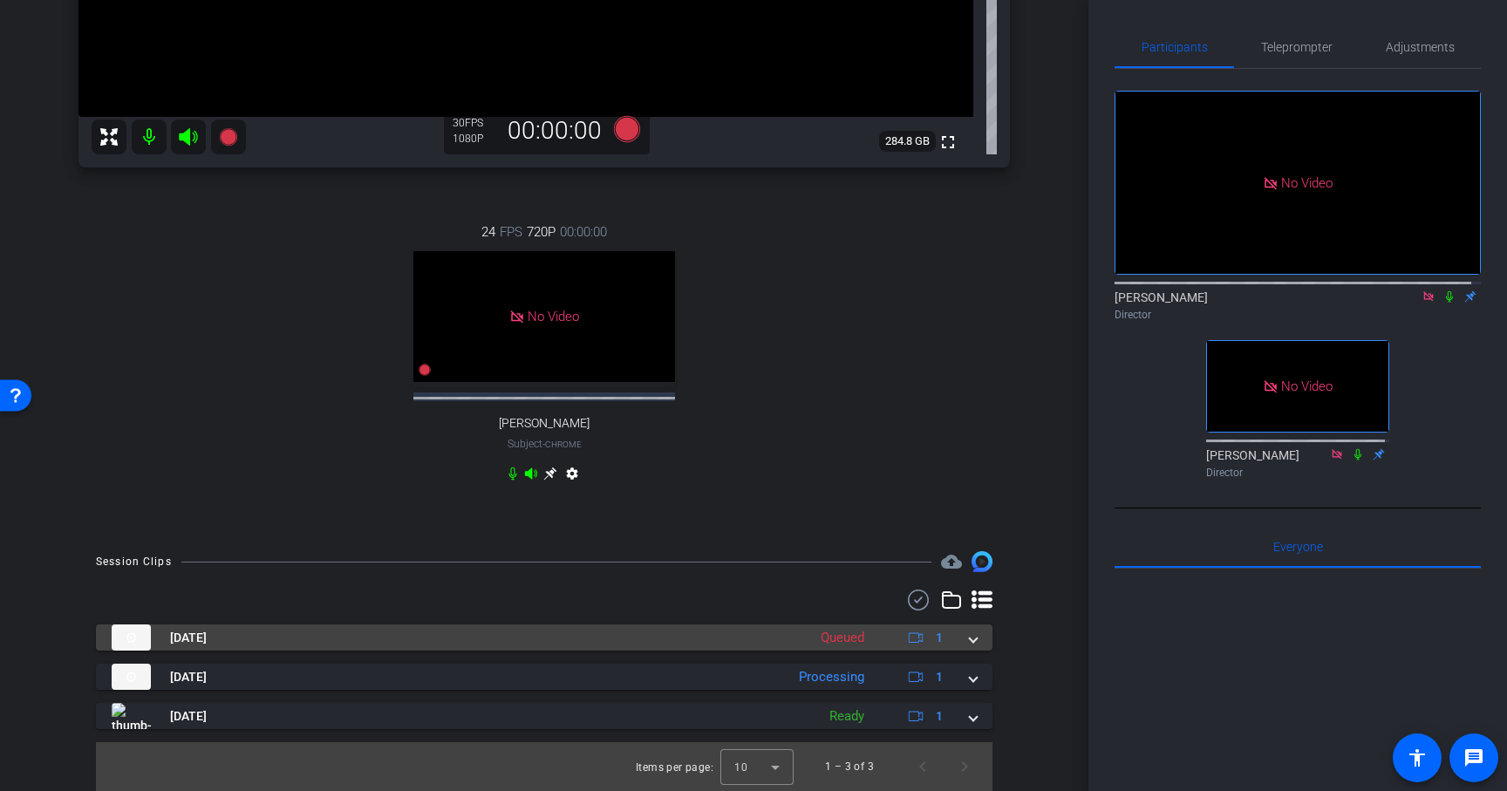
scroll to position [512, 0]
click at [970, 632] on span at bounding box center [973, 638] width 7 height 18
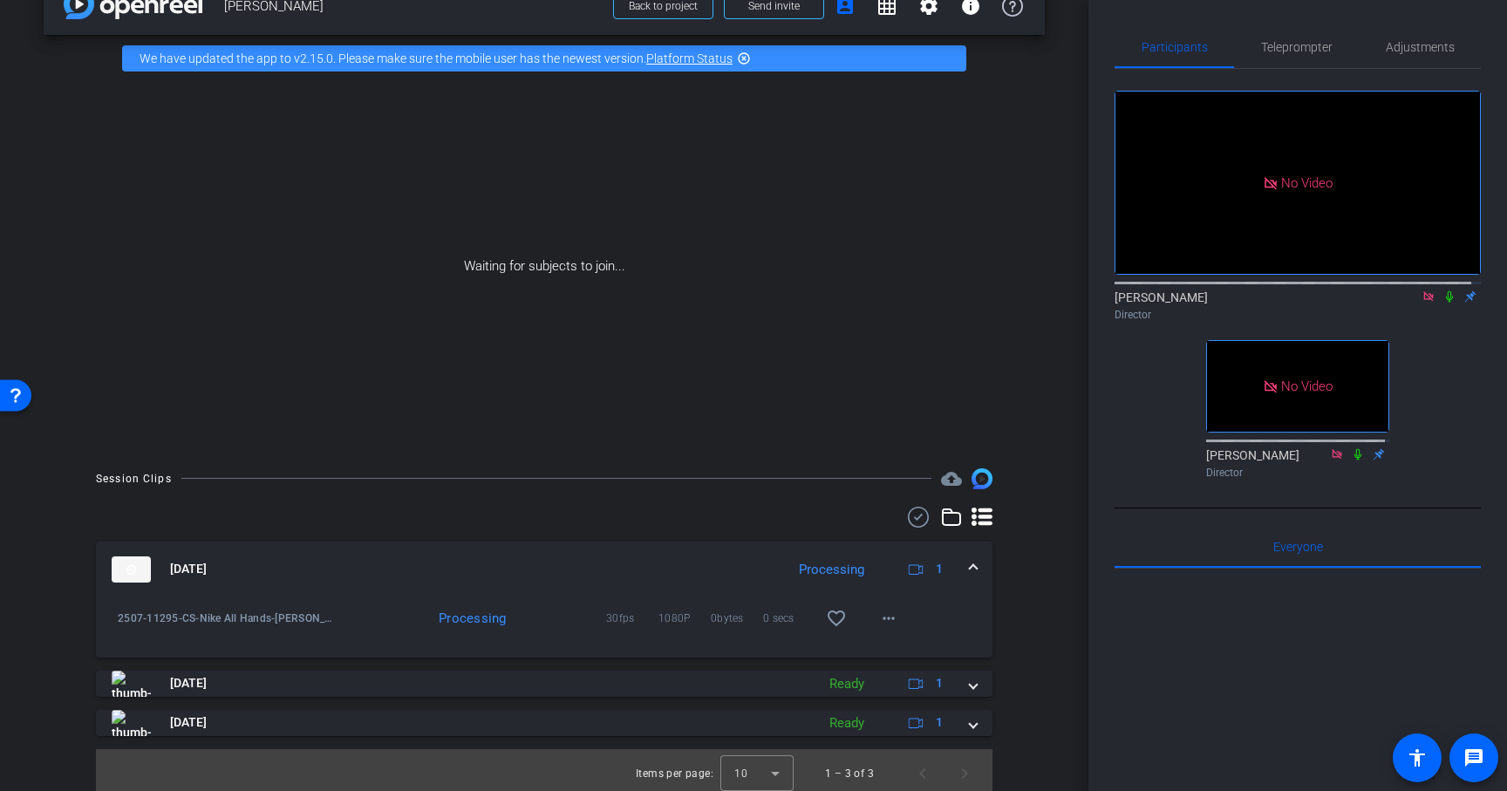
scroll to position [47, 0]
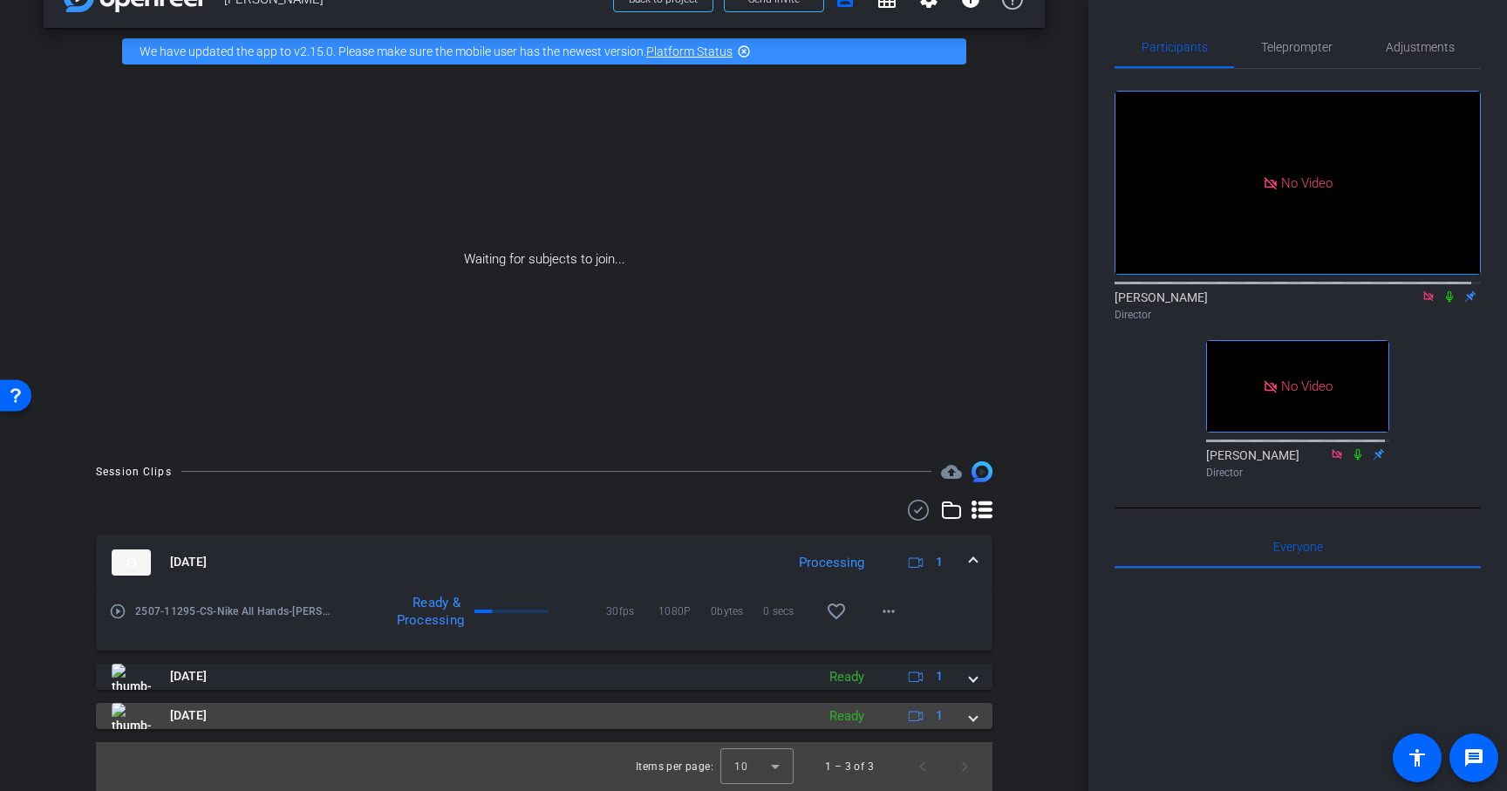
click at [970, 718] on span at bounding box center [973, 716] width 7 height 18
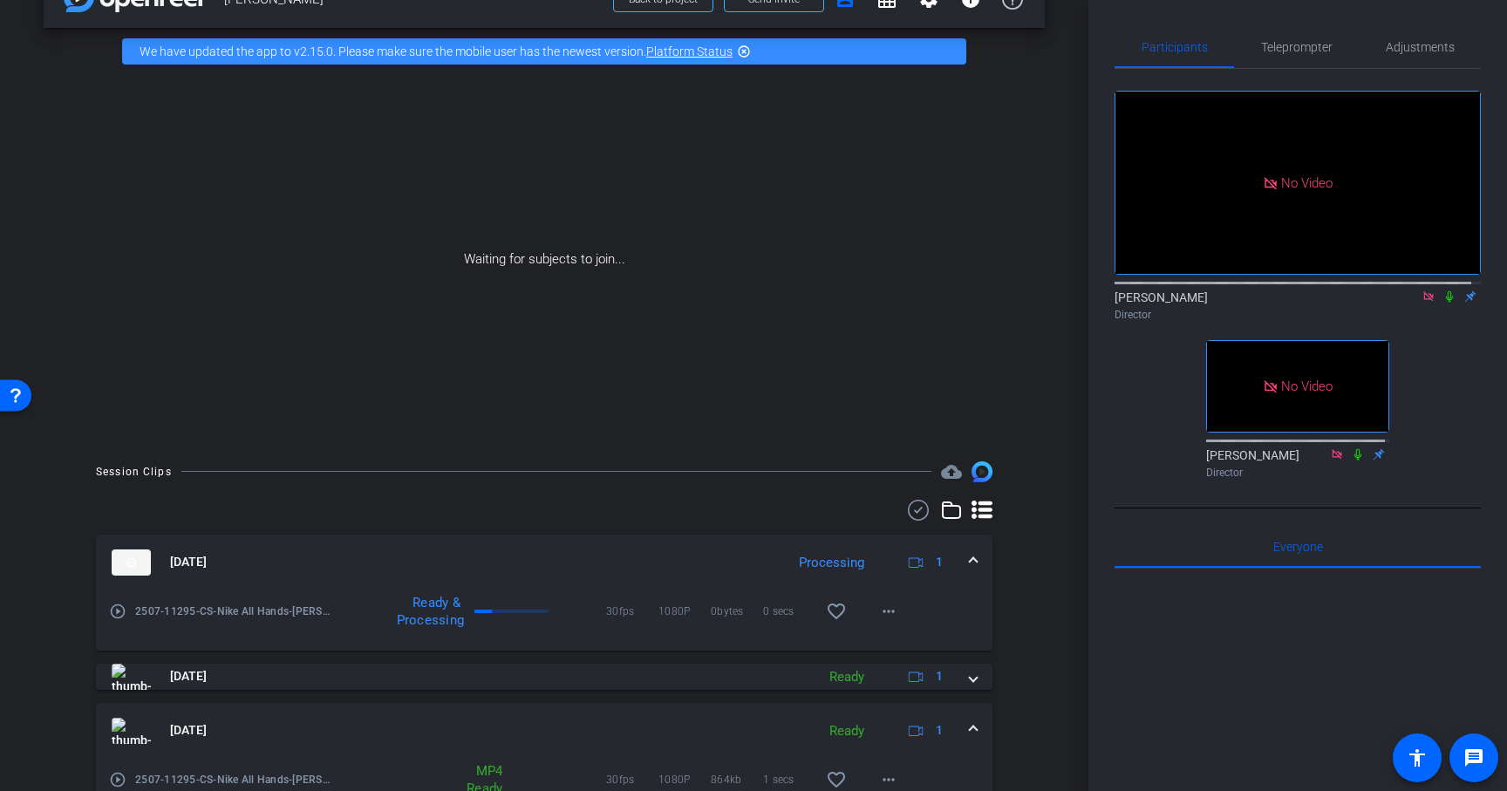
scroll to position [137, 0]
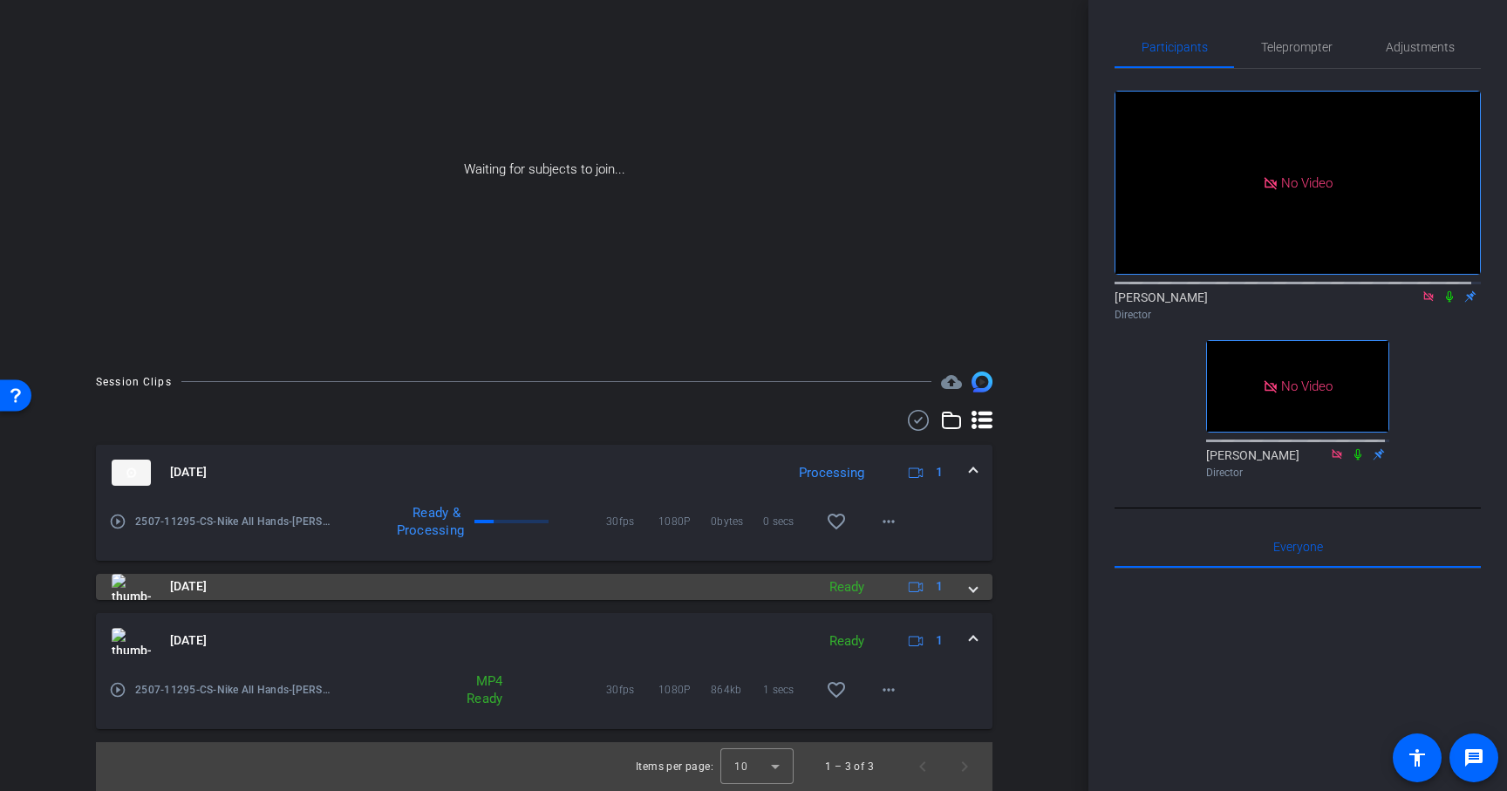
click at [970, 587] on span at bounding box center [973, 586] width 7 height 18
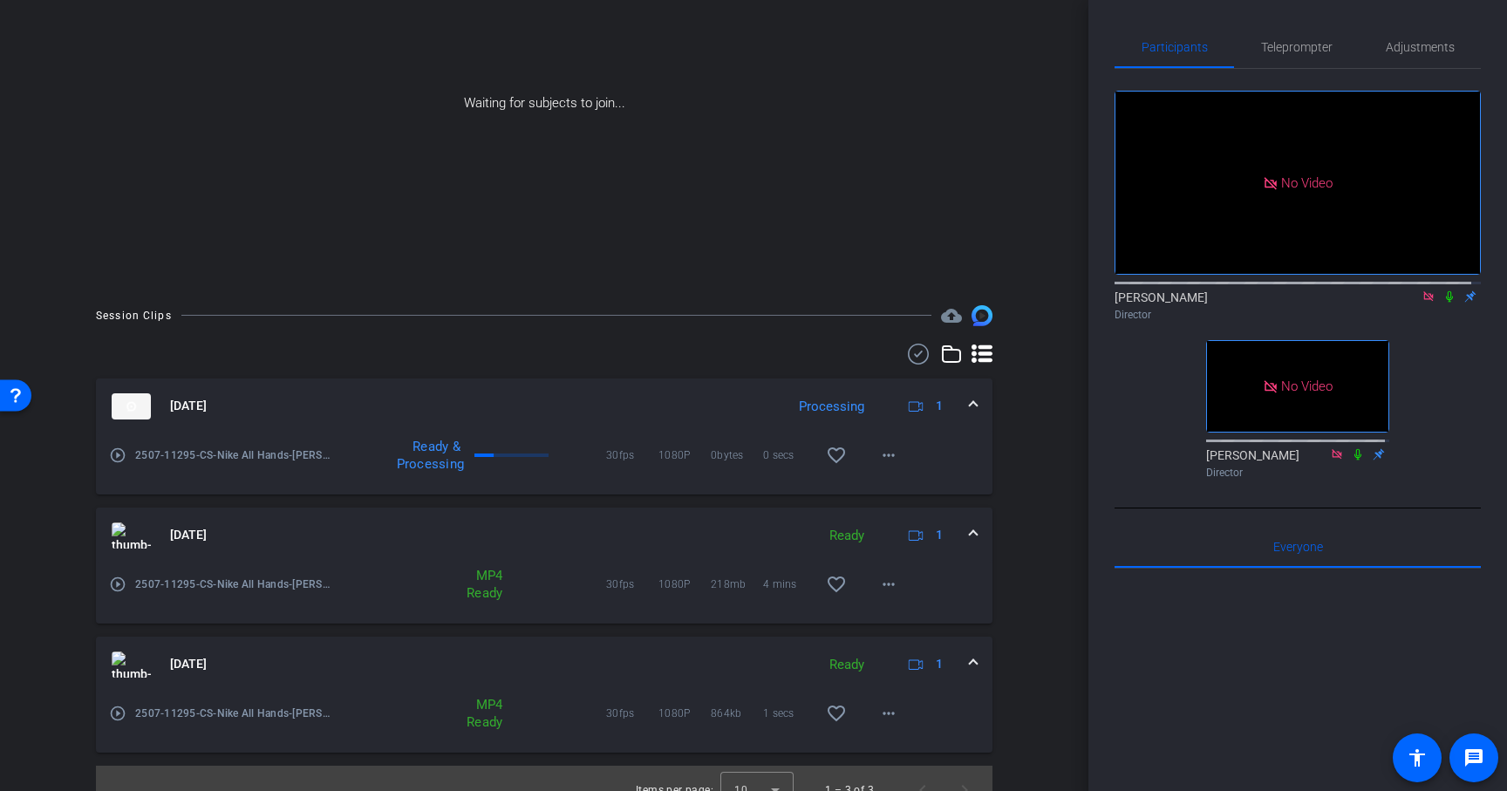
scroll to position [227, 0]
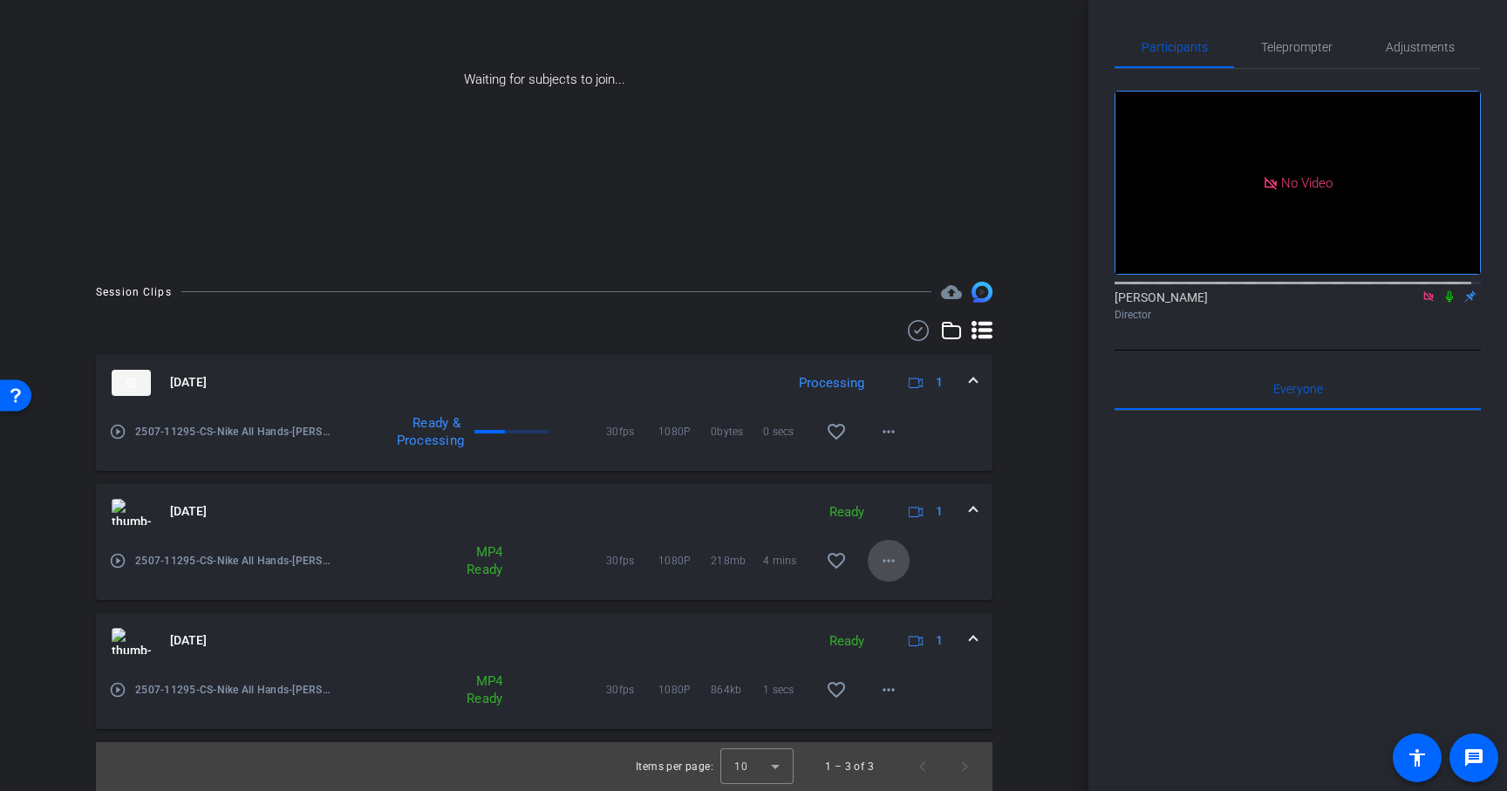
click at [883, 562] on mat-icon "more_horiz" at bounding box center [888, 560] width 21 height 21
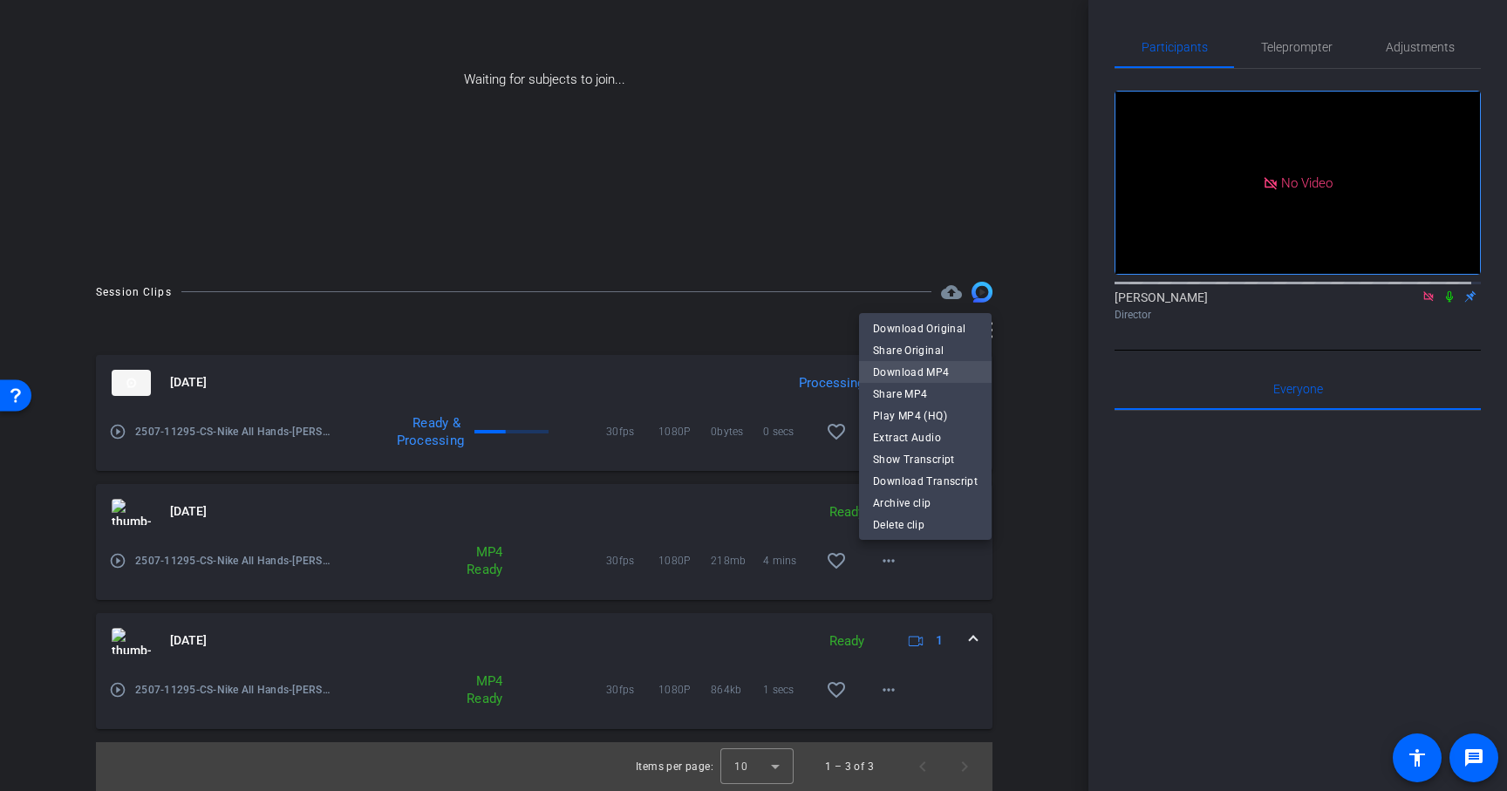
click at [928, 369] on span "Download MP4" at bounding box center [925, 372] width 105 height 21
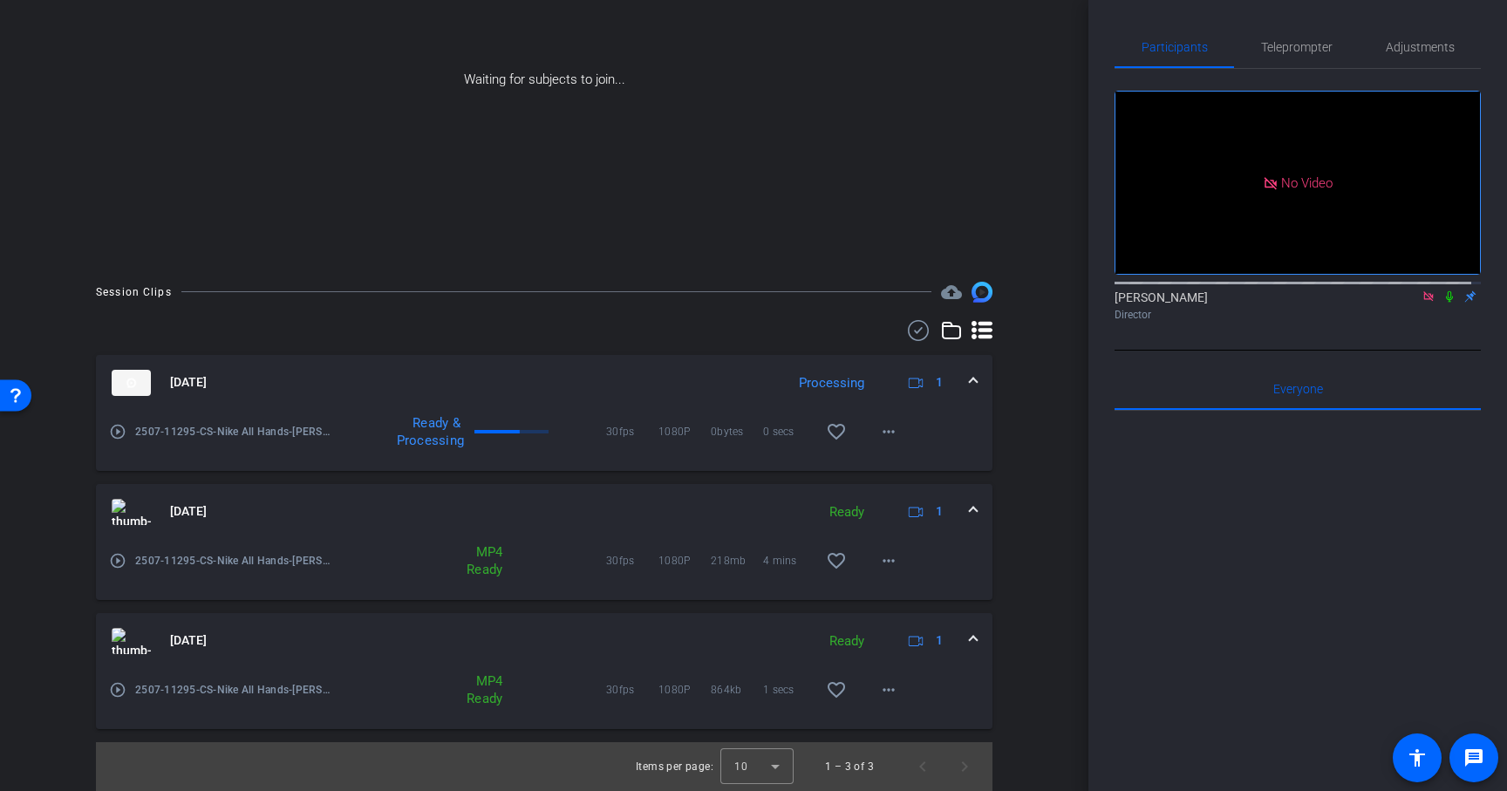
click at [1443, 303] on icon at bounding box center [1450, 296] width 14 height 12
click at [878, 432] on mat-icon "more_horiz" at bounding box center [888, 431] width 21 height 21
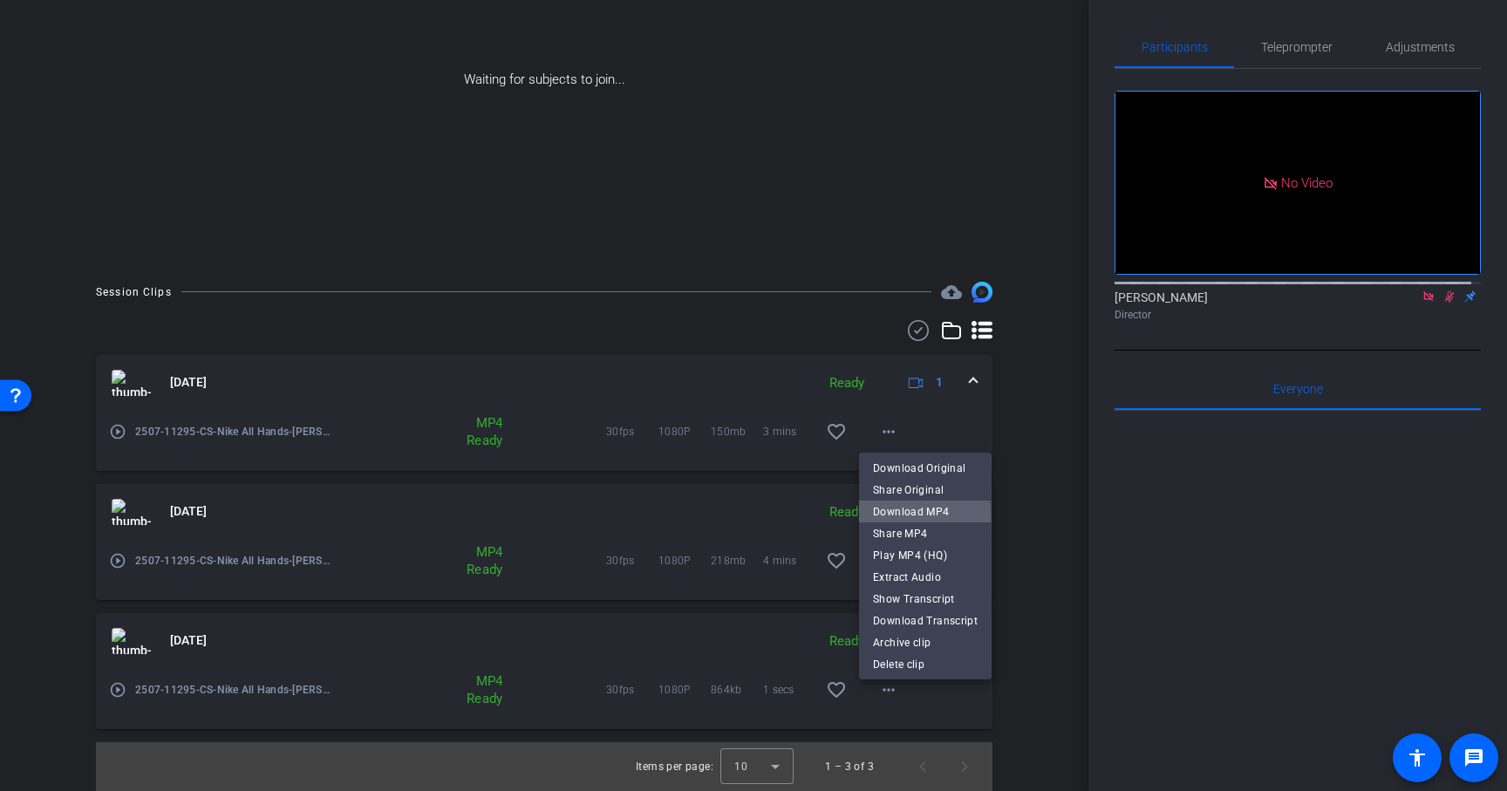
click at [896, 516] on span "Download MP4" at bounding box center [925, 512] width 105 height 21
